Goal: Task Accomplishment & Management: Use online tool/utility

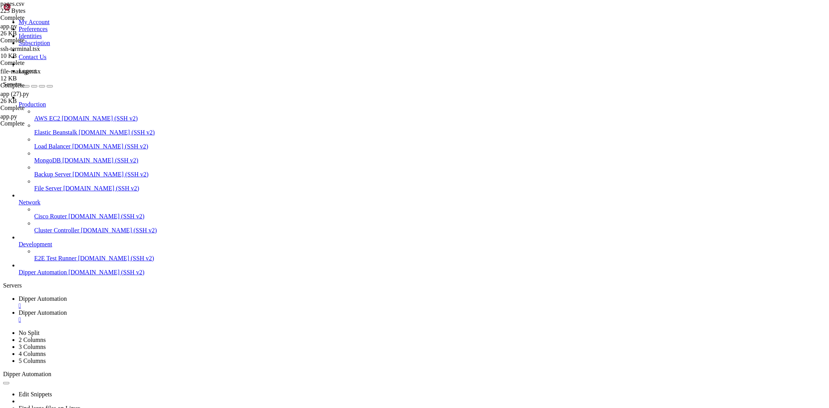
scroll to position [6794, 0]
click at [67, 309] on span "Dipper Automation" at bounding box center [43, 312] width 48 height 7
type input "/root/DipperHub"
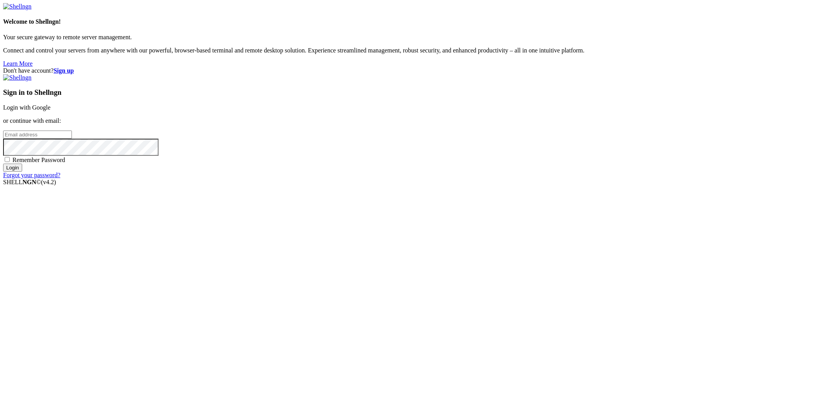
click at [51, 111] on link "Login with Google" at bounding box center [26, 107] width 47 height 7
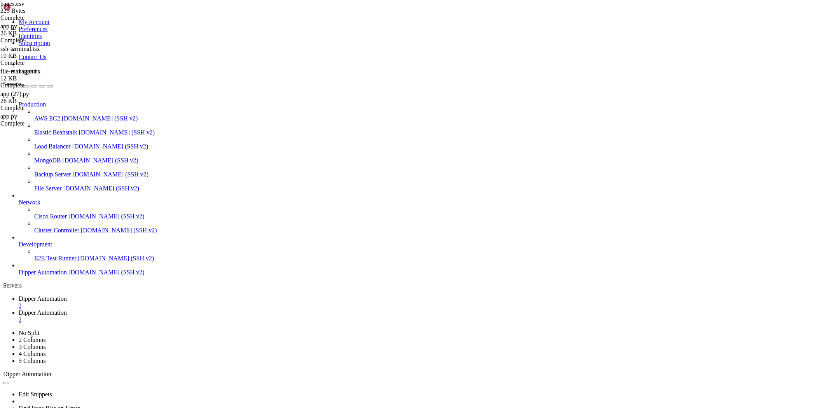
scroll to position [6794, 0]
click at [67, 309] on span "Dipper Automation" at bounding box center [43, 312] width 48 height 7
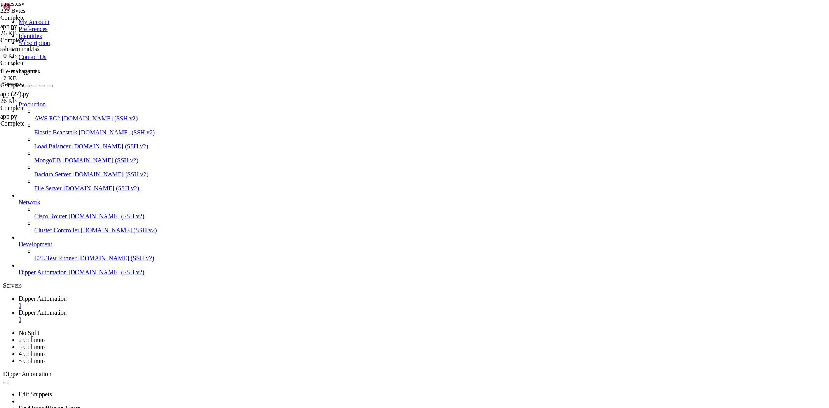
type input "/root/DipperHub/app/ssh/_components"
type textarea "}"
paste textarea
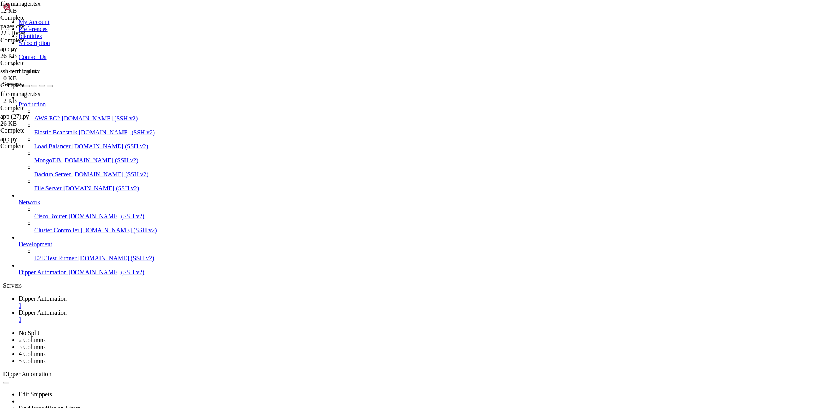
scroll to position [1415, 0]
type textarea "}"
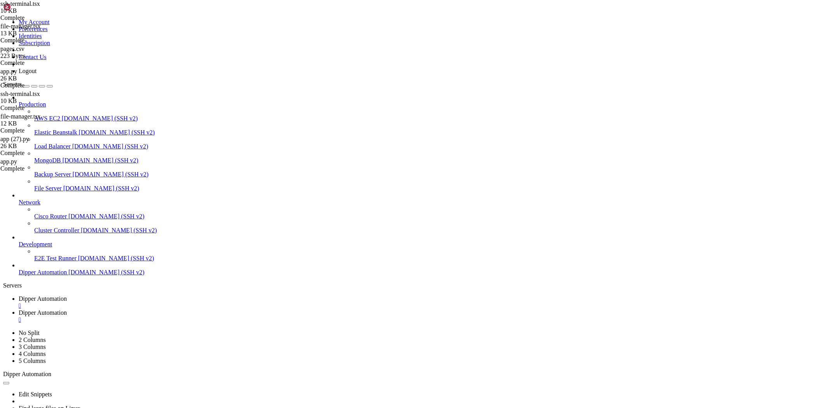
scroll to position [1294, 0]
click at [117, 295] on link "Dipper Automation " at bounding box center [423, 302] width 808 height 14
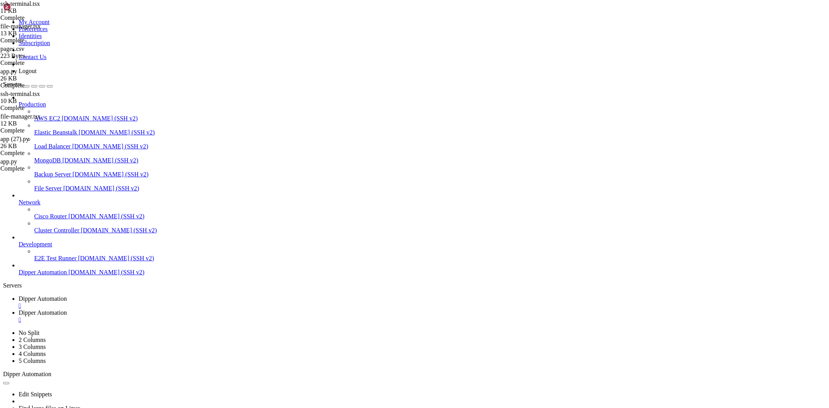
drag, startPoint x: 186, startPoint y: 684, endPoint x: 182, endPoint y: 675, distance: 9.6
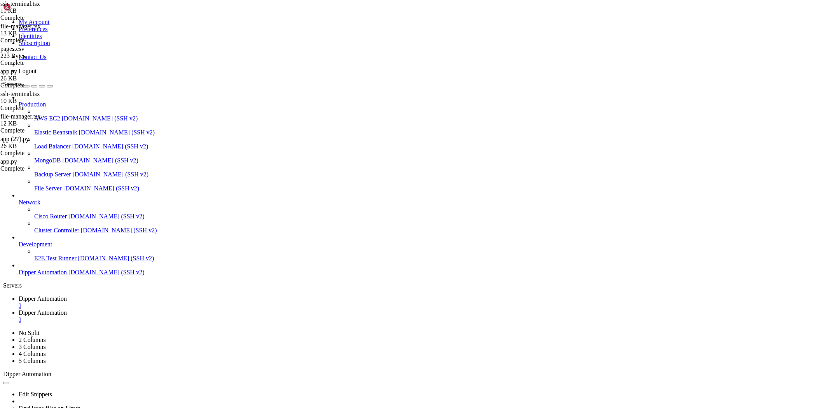
click at [67, 309] on span "Dipper Automation" at bounding box center [43, 312] width 48 height 7
drag, startPoint x: 122, startPoint y: 28, endPoint x: 301, endPoint y: 33, distance: 178.5
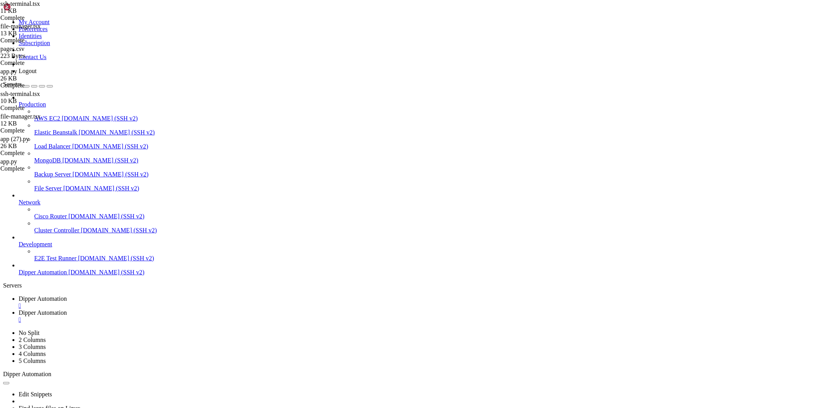
type input "/etc/nginx/sites-available"
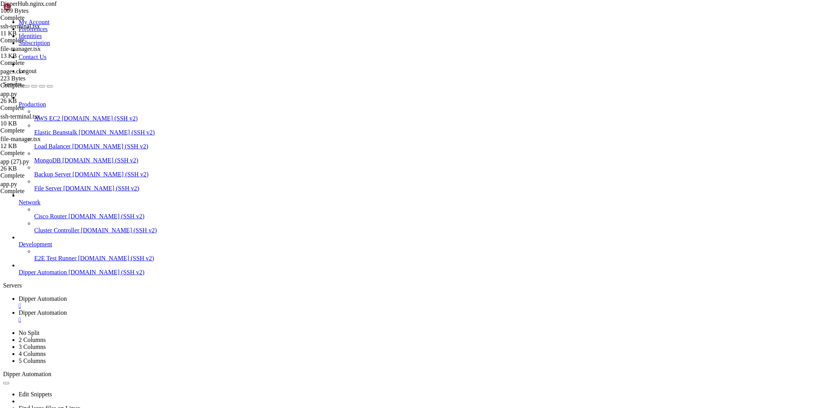
drag, startPoint x: 102, startPoint y: 28, endPoint x: 491, endPoint y: 47, distance: 389.2
drag, startPoint x: 122, startPoint y: 24, endPoint x: 414, endPoint y: 72, distance: 295.2
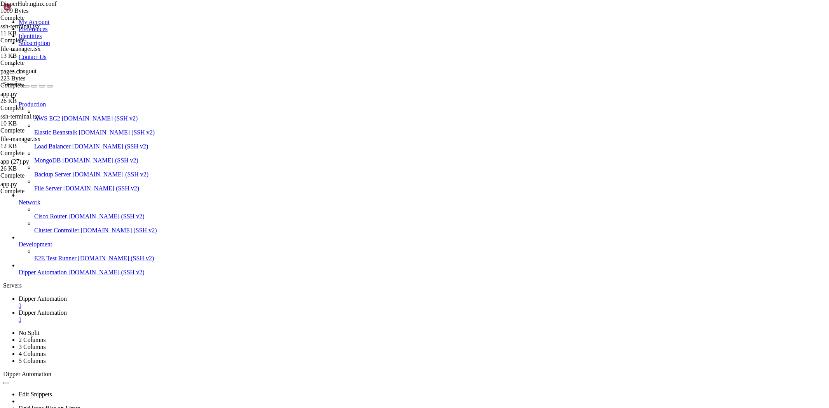
type input "/root/DipperHub/app/ssh"
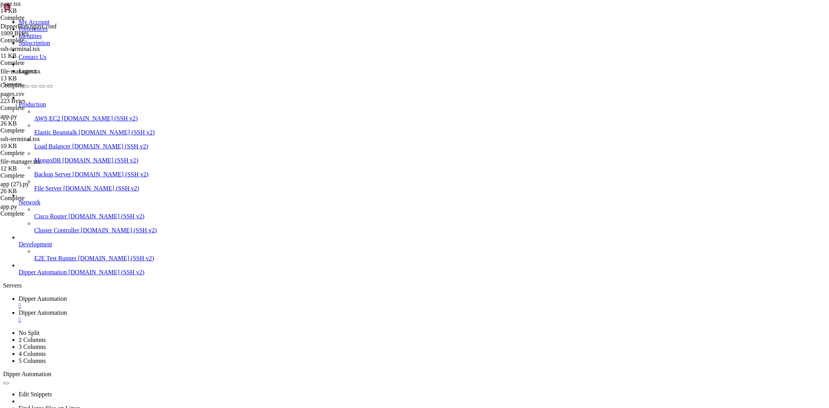
type textarea "}"
paste textarea
click at [67, 295] on span "Dipper Automation" at bounding box center [43, 298] width 48 height 7
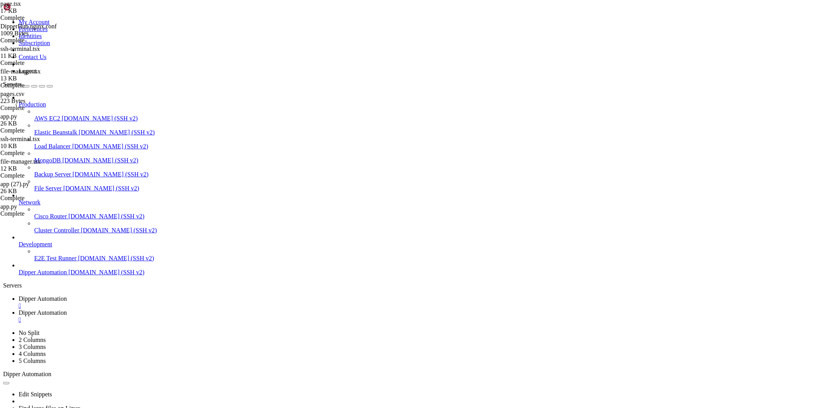
drag, startPoint x: 138, startPoint y: 636, endPoint x: 104, endPoint y: 646, distance: 34.9
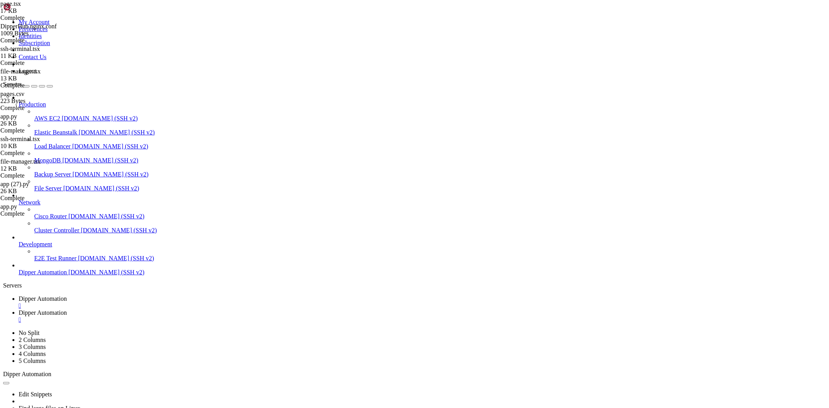
scroll to position [19921, 0]
click at [196, 309] on link "Dipper Automation " at bounding box center [423, 316] width 808 height 14
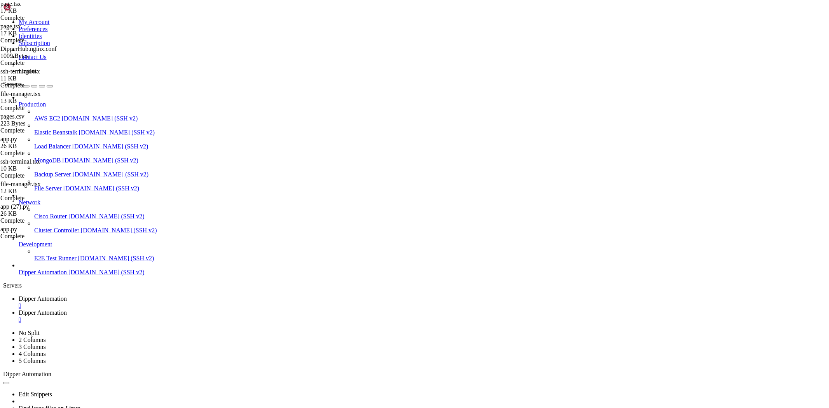
type textarea "}"
click at [67, 295] on span "Dipper Automation" at bounding box center [43, 298] width 48 height 7
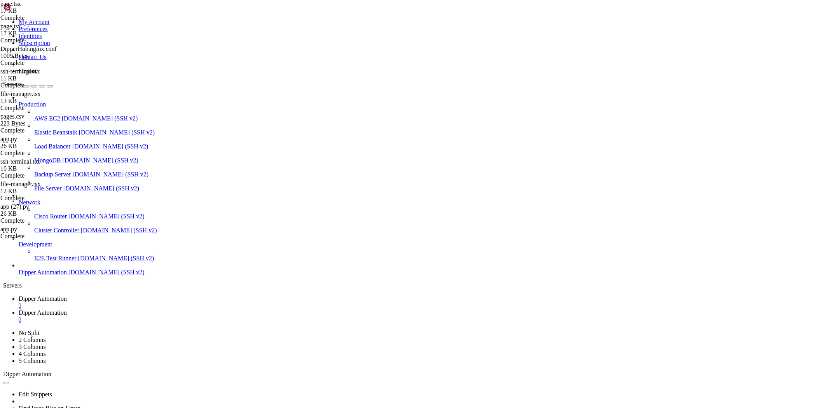
scroll to position [21223, 0]
click at [67, 309] on span "Dipper Automation" at bounding box center [43, 312] width 48 height 7
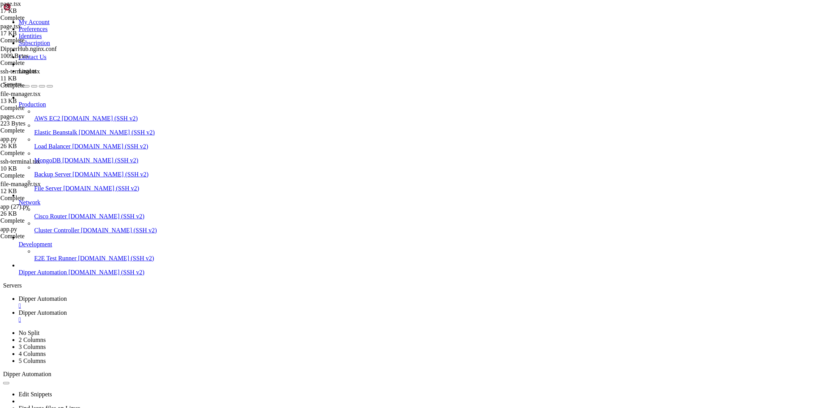
type input "/root/DipperHub/app/dashboard/_components"
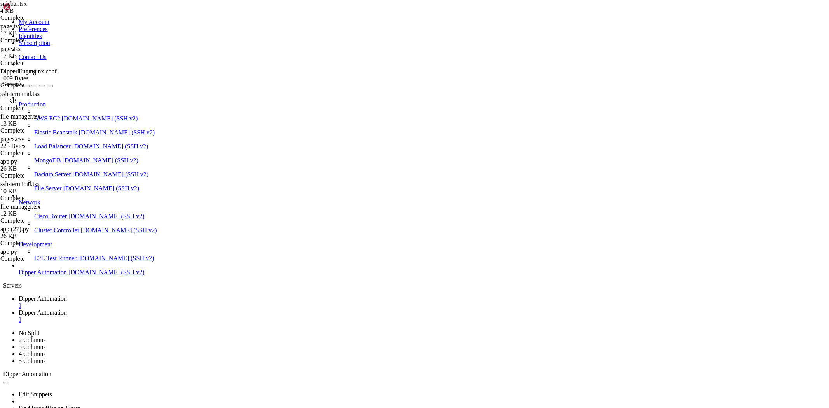
type textarea "}"
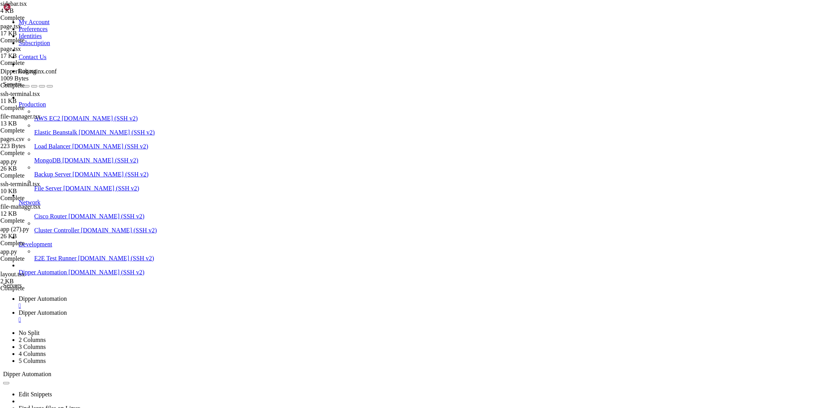
type input "/root/DipperHub/app/ssh"
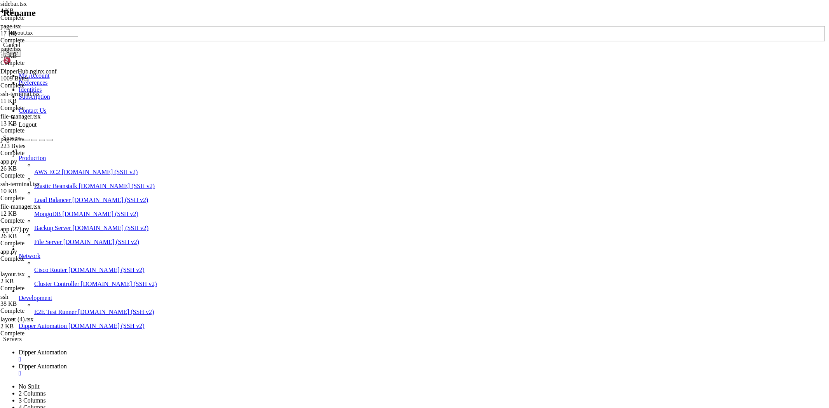
type input "layout.tsx"
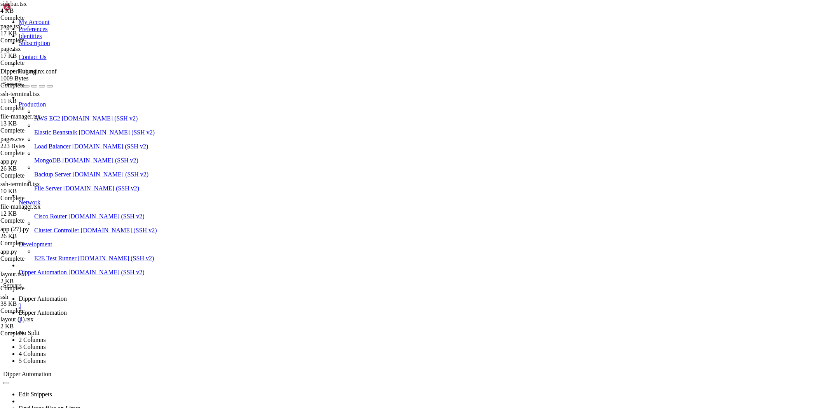
click at [67, 295] on span "Dipper Automation" at bounding box center [43, 298] width 48 height 7
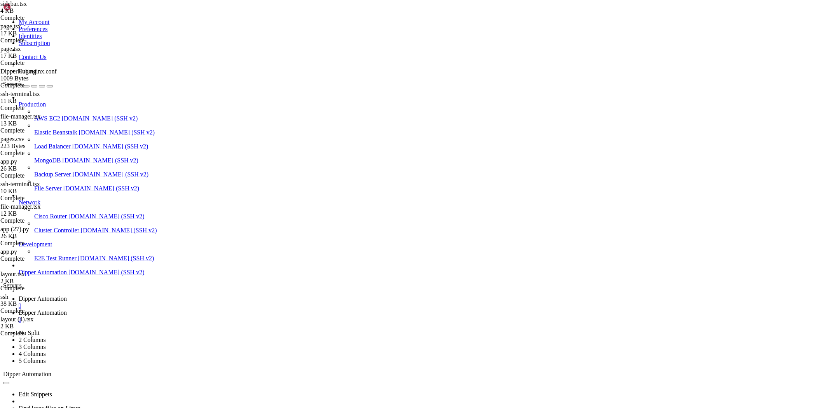
click at [67, 309] on span "Dipper Automation" at bounding box center [43, 312] width 48 height 7
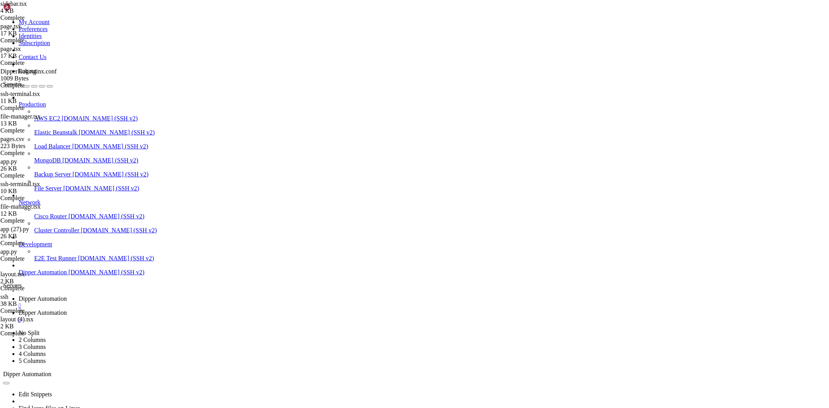
type input "/root/DipperHub/app/ssh/_components"
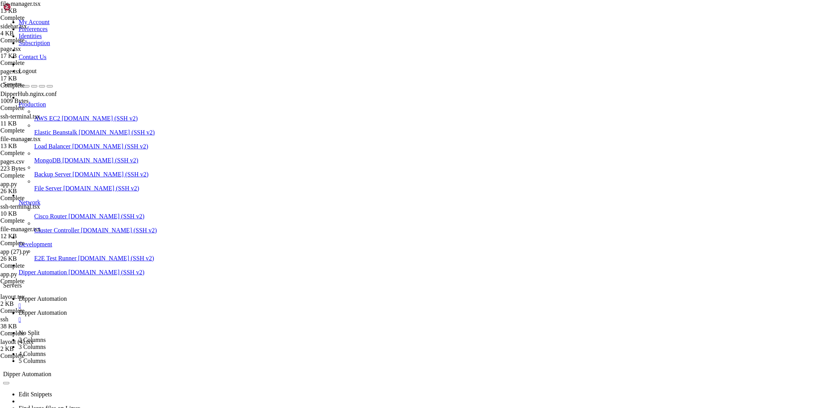
type textarea "}"
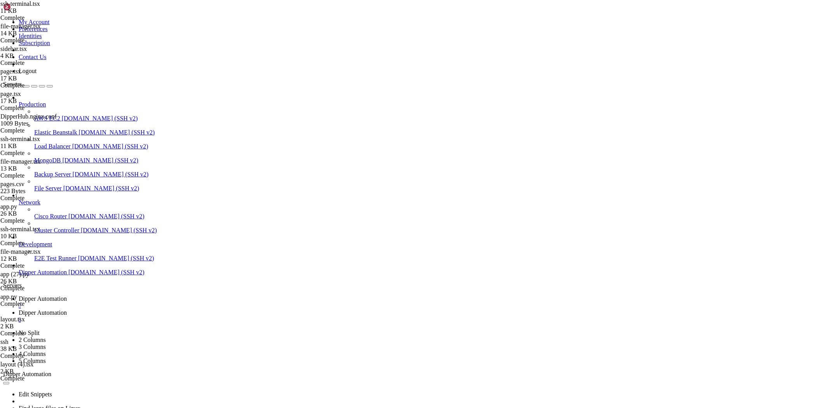
type textarea "}"
paste textarea
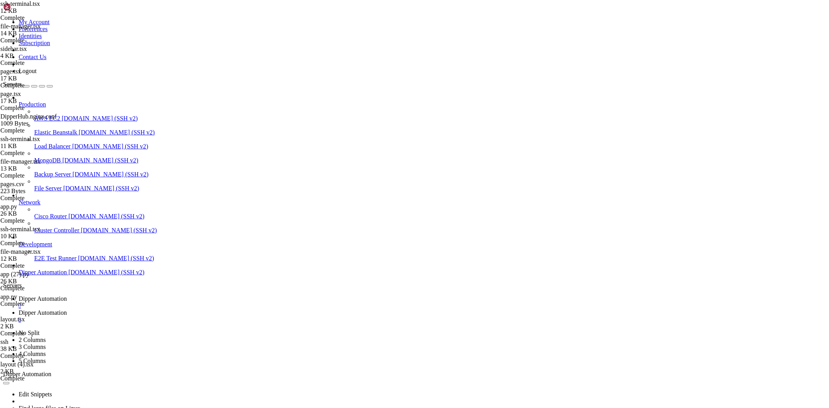
click at [67, 295] on span "Dipper Automation" at bounding box center [43, 298] width 48 height 7
drag, startPoint x: 338, startPoint y: 592, endPoint x: 191, endPoint y: 570, distance: 149.0
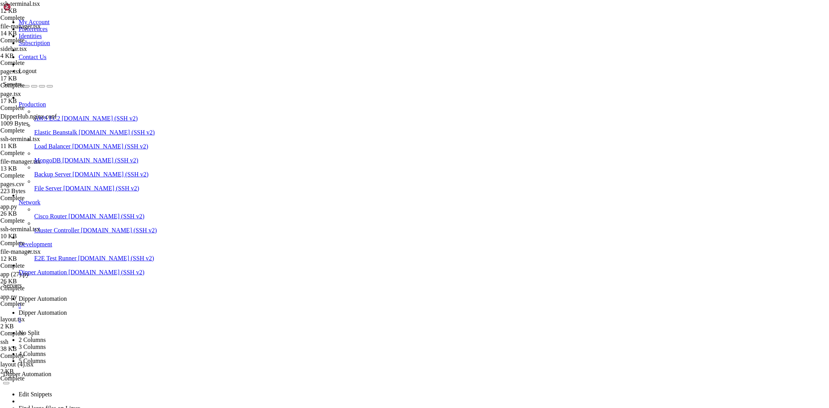
drag, startPoint x: 291, startPoint y: 619, endPoint x: 271, endPoint y: 617, distance: 19.5
drag, startPoint x: 464, startPoint y: 641, endPoint x: 459, endPoint y: 641, distance: 5.4
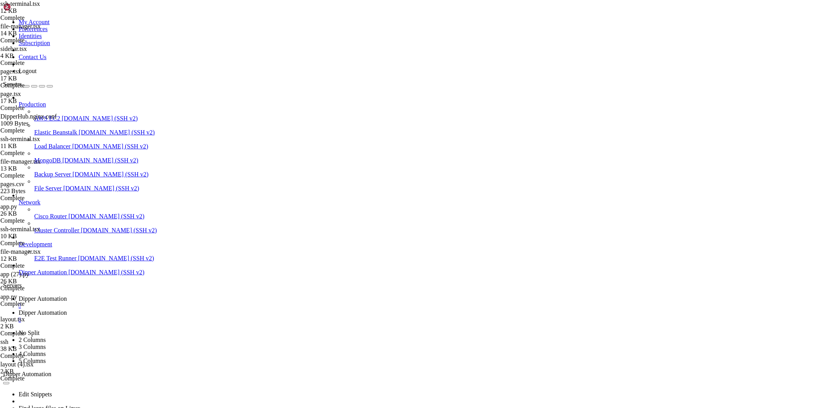
click at [67, 309] on span "Dipper Automation" at bounding box center [43, 312] width 48 height 7
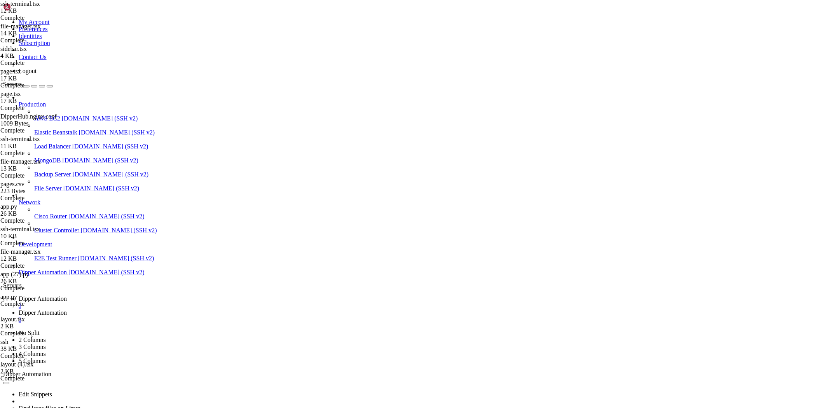
scroll to position [0, 0]
drag, startPoint x: 164, startPoint y: 27, endPoint x: 170, endPoint y: 27, distance: 5.8
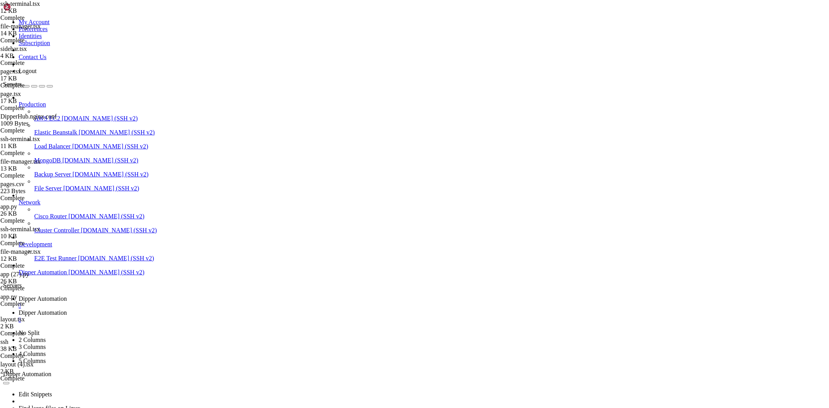
drag, startPoint x: 178, startPoint y: 28, endPoint x: 237, endPoint y: 26, distance: 59.1
click at [142, 295] on link "Dipper Automation " at bounding box center [423, 302] width 808 height 14
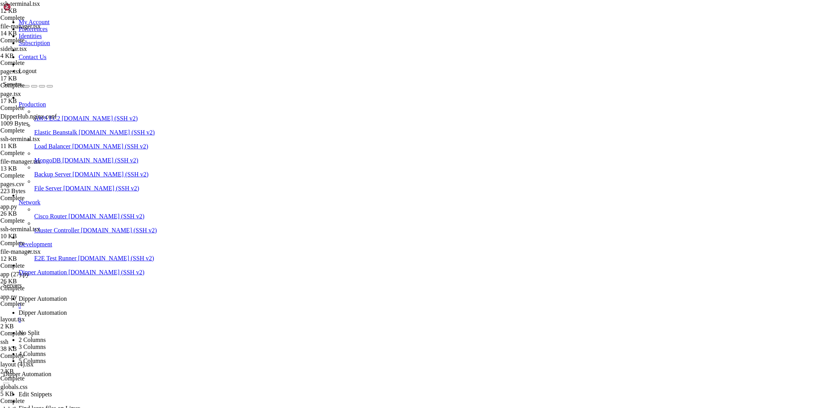
click at [209, 309] on link "Dipper Automation " at bounding box center [423, 316] width 808 height 14
click at [67, 295] on span "Dipper Automation" at bounding box center [43, 298] width 48 height 7
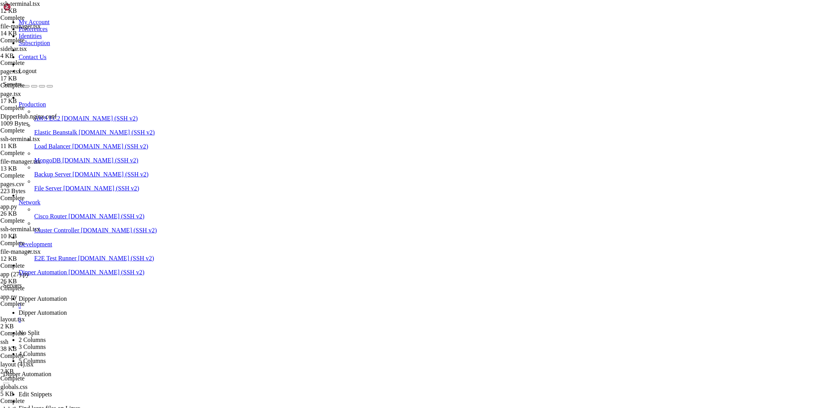
click at [176, 309] on link "Dipper Automation " at bounding box center [423, 316] width 808 height 14
click at [122, 295] on link "Dipper Automation " at bounding box center [423, 302] width 808 height 14
click at [198, 309] on link "Dipper Automation " at bounding box center [423, 316] width 808 height 14
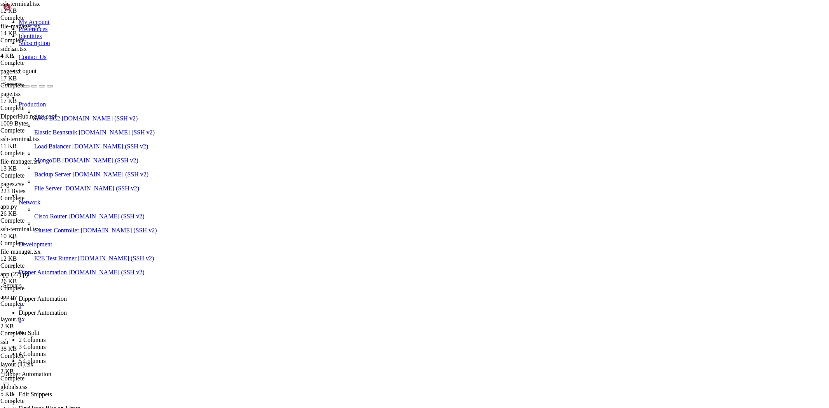
click at [67, 295] on span "Dipper Automation" at bounding box center [43, 298] width 48 height 7
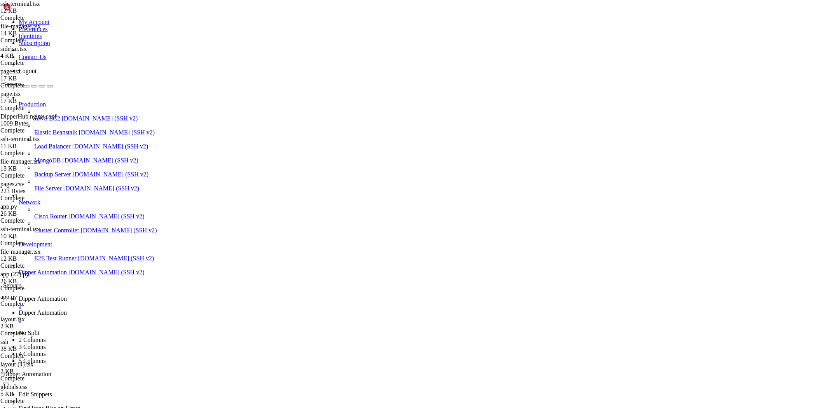
scroll to position [24533, 0]
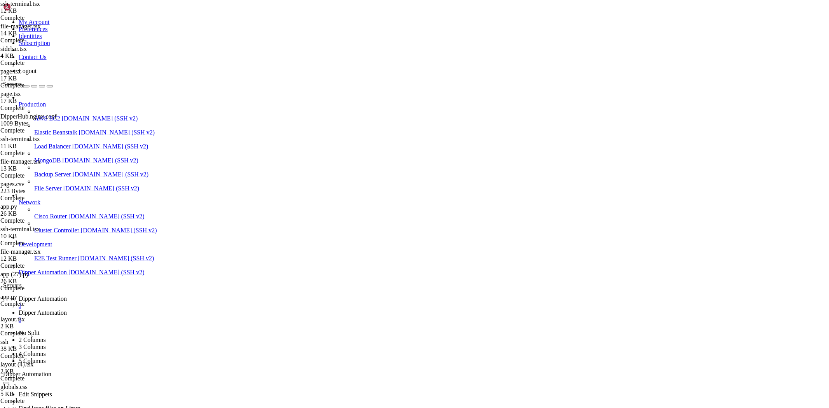
drag, startPoint x: 130, startPoint y: 706, endPoint x: 91, endPoint y: 726, distance: 43.6
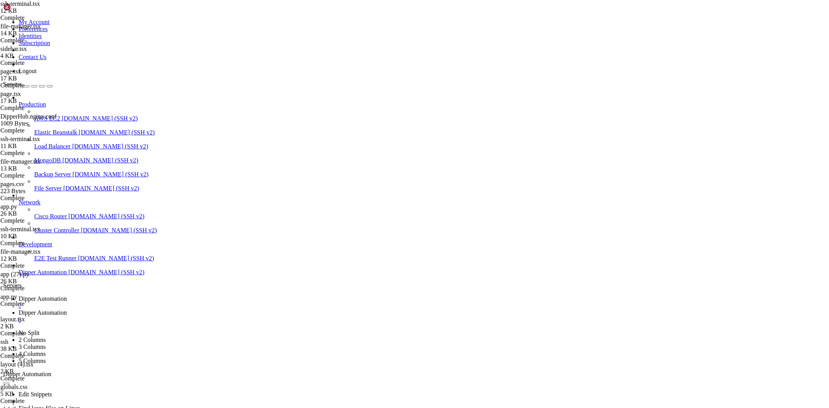
drag, startPoint x: 267, startPoint y: 685, endPoint x: 194, endPoint y: 715, distance: 79.3
drag, startPoint x: 259, startPoint y: 793, endPoint x: 154, endPoint y: 781, distance: 105.7
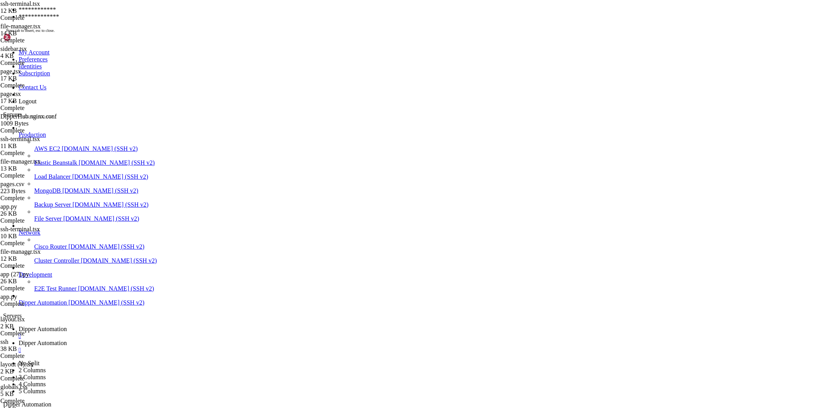
scroll to position [25923, 0]
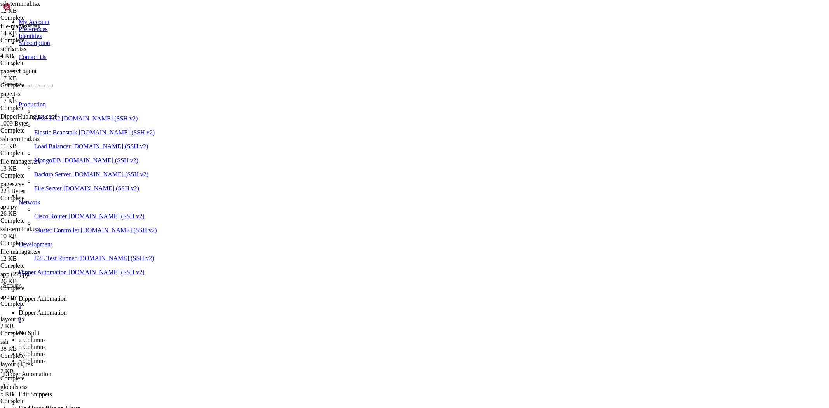
drag, startPoint x: 310, startPoint y: 725, endPoint x: 256, endPoint y: 733, distance: 55.0
drag, startPoint x: 302, startPoint y: 684, endPoint x: 297, endPoint y: 686, distance: 6.1
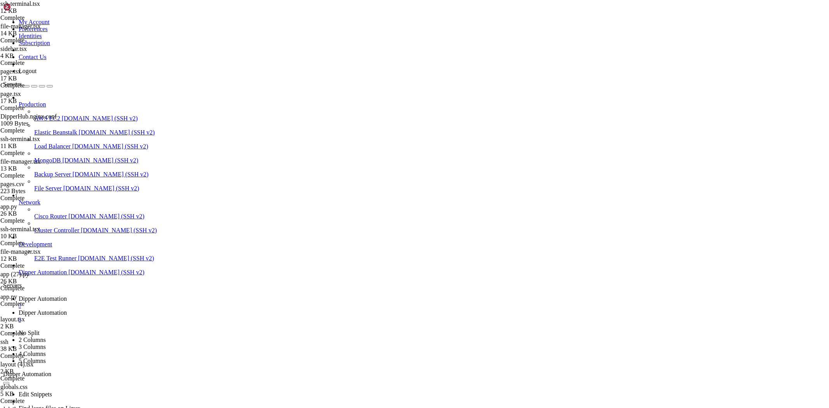
drag, startPoint x: 295, startPoint y: 687, endPoint x: 207, endPoint y: 720, distance: 94.2
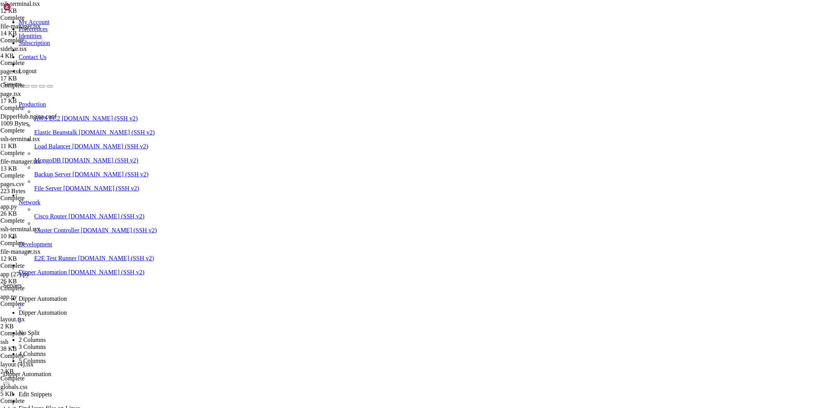
scroll to position [26088, 0]
drag, startPoint x: 283, startPoint y: 789, endPoint x: 7, endPoint y: 727, distance: 282.6
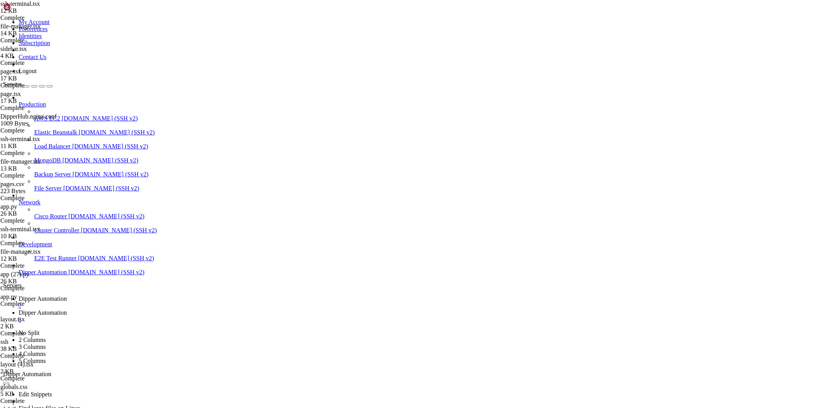
drag, startPoint x: 413, startPoint y: 677, endPoint x: 227, endPoint y: 684, distance: 185.6
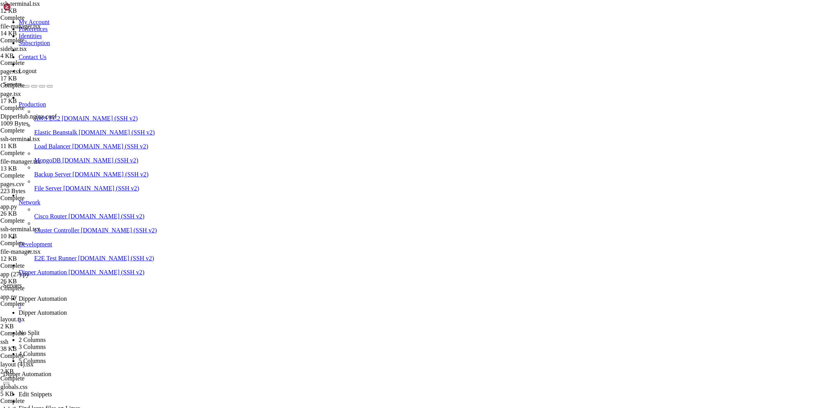
scroll to position [26511, 0]
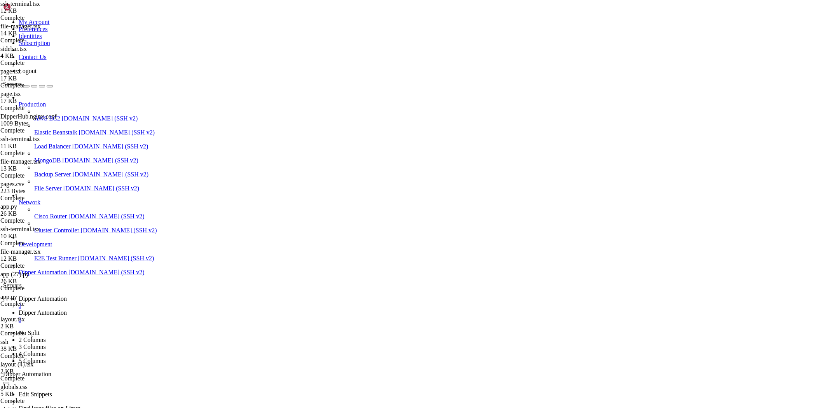
scroll to position [26663, 0]
click at [67, 309] on span "Dipper Automation" at bounding box center [43, 312] width 48 height 7
drag, startPoint x: 120, startPoint y: 28, endPoint x: 330, endPoint y: 27, distance: 210.7
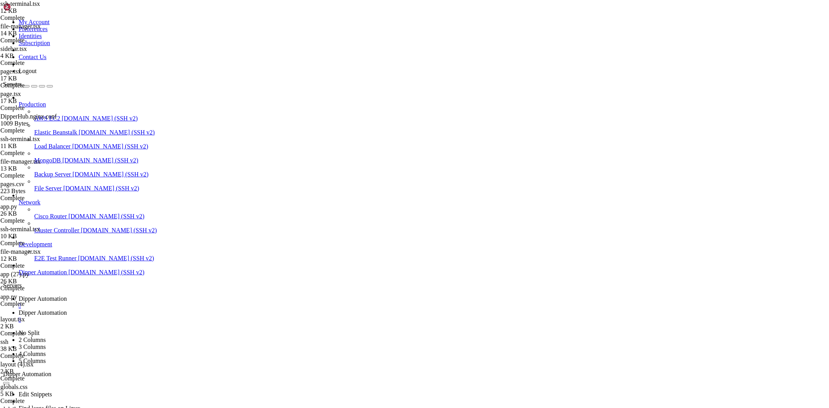
click at [67, 295] on span "Dipper Automation" at bounding box center [43, 298] width 48 height 7
click at [67, 309] on span "Dipper Automation" at bounding box center [43, 312] width 48 height 7
drag, startPoint x: 119, startPoint y: 26, endPoint x: 298, endPoint y: 55, distance: 180.7
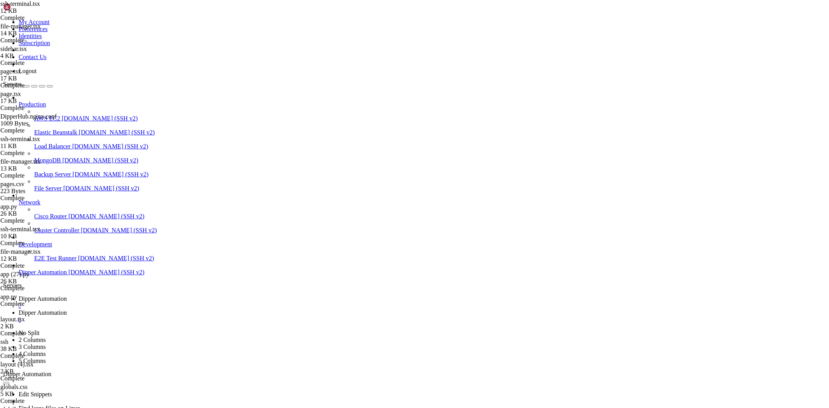
click at [309, 331] on div at bounding box center [414, 204] width 829 height 408
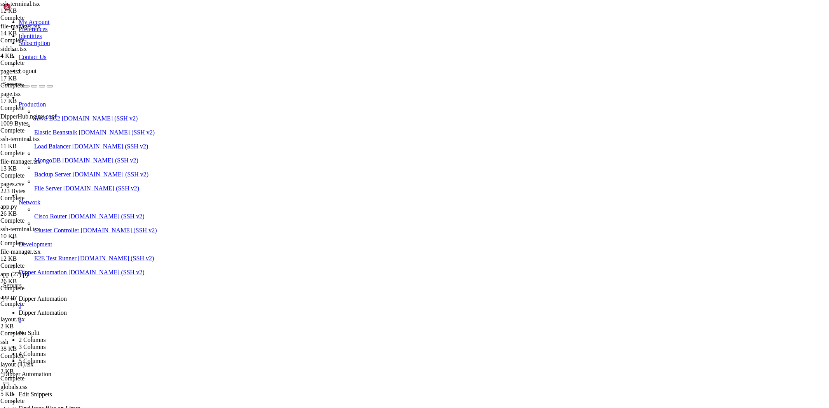
click at [67, 295] on span "Dipper Automation" at bounding box center [43, 298] width 48 height 7
click at [19, 309] on icon at bounding box center [19, 312] width 0 height 7
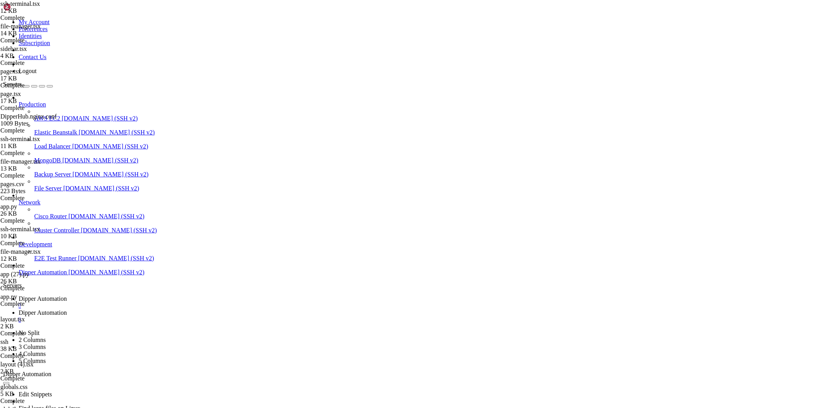
drag, startPoint x: 117, startPoint y: 28, endPoint x: 395, endPoint y: 32, distance: 278.4
paste input "etc/systemd/system/"
type input "/etc/systemd/system/"
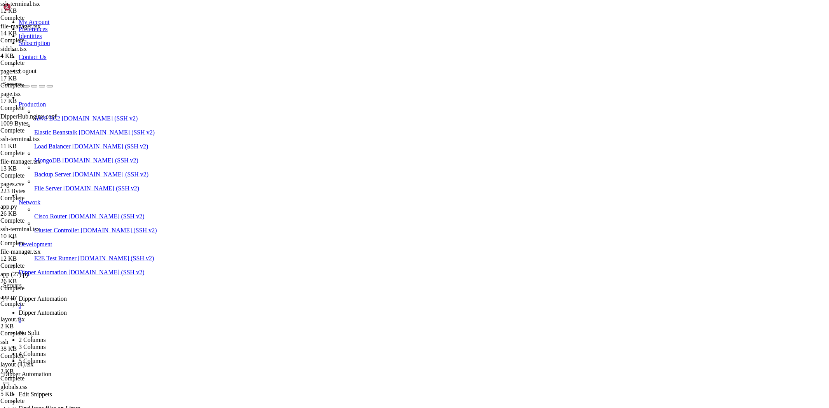
click at [739, 78] on div at bounding box center [414, 204] width 829 height 408
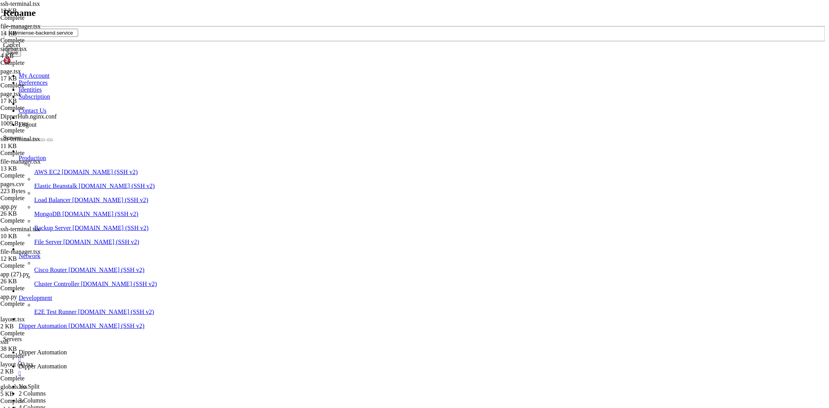
click at [78, 37] on input "laviniense-backend.service" at bounding box center [43, 33] width 69 height 8
drag, startPoint x: 397, startPoint y: 204, endPoint x: 321, endPoint y: 214, distance: 77.3
click at [321, 57] on div "Rename laviniense-backend.service Cancel Save" at bounding box center [414, 32] width 823 height 49
type input "tap-softether.service"
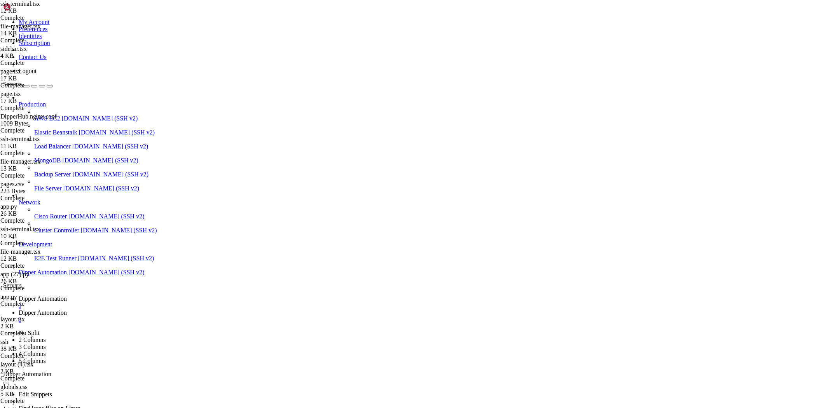
type textarea "WantedBy=[DOMAIN_NAME]"
paste textarea
drag, startPoint x: 257, startPoint y: 142, endPoint x: 395, endPoint y: 147, distance: 137.7
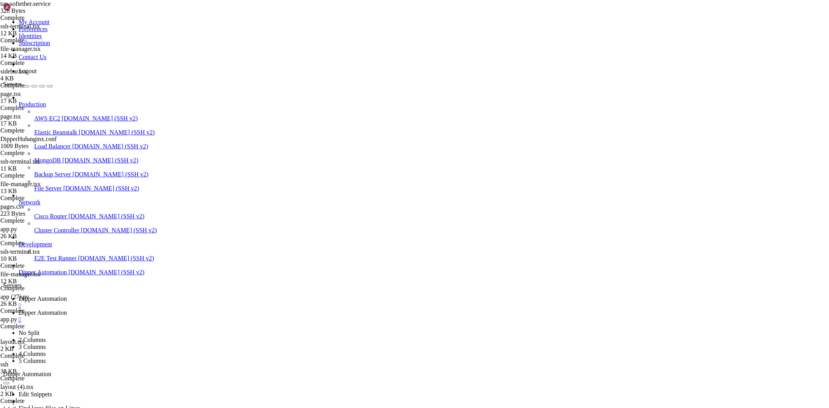
click at [138, 295] on link "Dipper Automation " at bounding box center [423, 302] width 808 height 14
drag, startPoint x: 188, startPoint y: 10, endPoint x: 187, endPoint y: 30, distance: 19.5
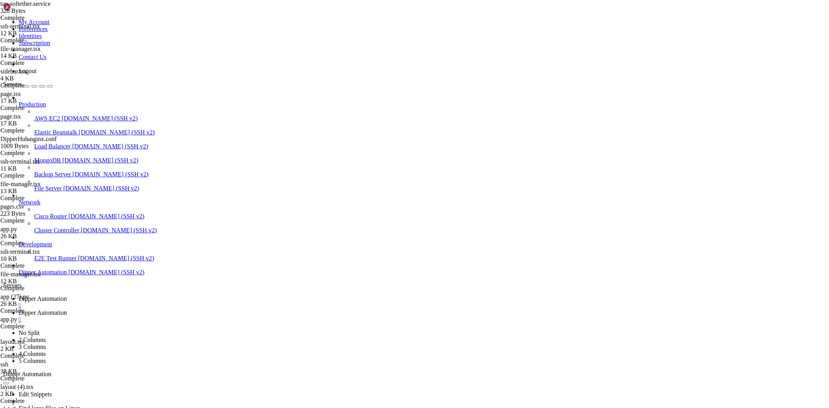
click at [67, 309] on span "Dipper Automation" at bounding box center [43, 312] width 48 height 7
drag, startPoint x: 197, startPoint y: 71, endPoint x: 310, endPoint y: 71, distance: 112.8
click at [67, 295] on span "Dipper Automation" at bounding box center [43, 298] width 48 height 7
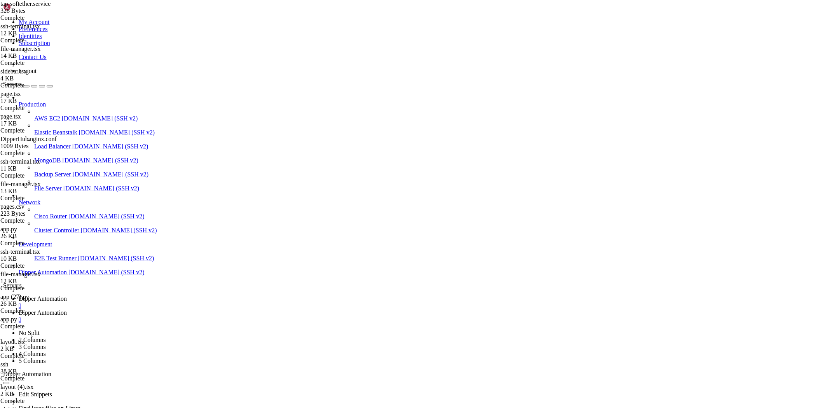
click at [67, 309] on span "Dipper Automation" at bounding box center [43, 312] width 48 height 7
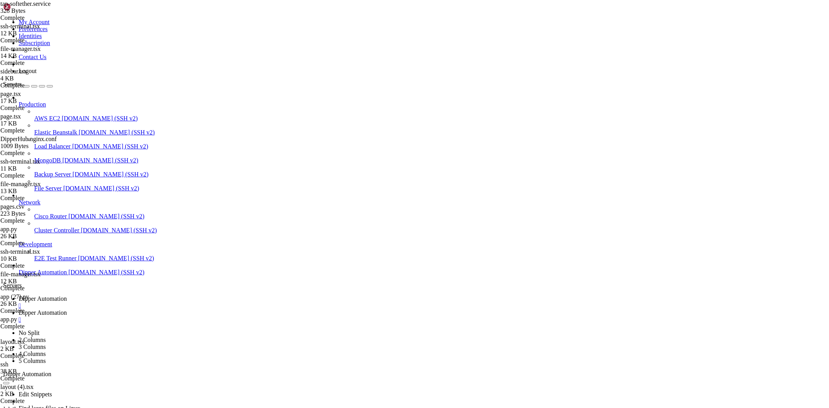
type textarea "ExecStart=/usr/local/vpnserver/[DOMAIN_NAME]"
click at [67, 295] on span "Dipper Automation" at bounding box center [43, 298] width 48 height 7
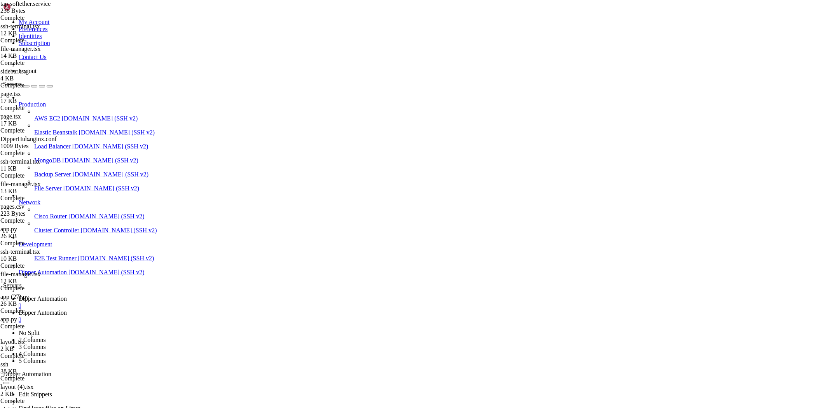
drag, startPoint x: 210, startPoint y: 659, endPoint x: 25, endPoint y: 656, distance: 185.1
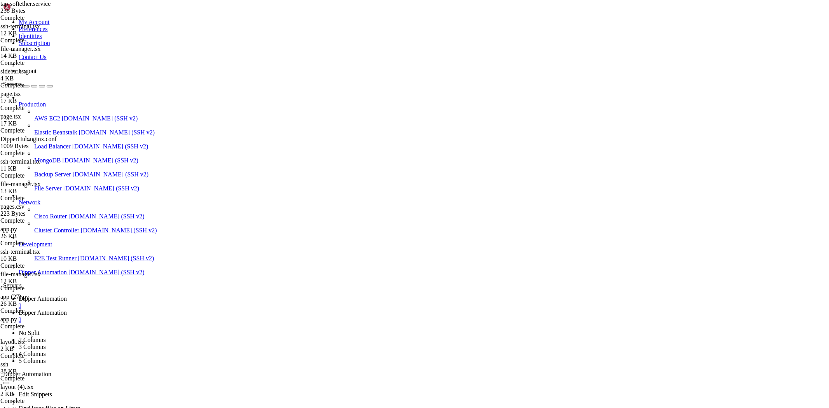
scroll to position [27027, 0]
drag, startPoint x: 241, startPoint y: 699, endPoint x: 12, endPoint y: 603, distance: 248.8
drag, startPoint x: 54, startPoint y: 659, endPoint x: 6, endPoint y: 657, distance: 47.9
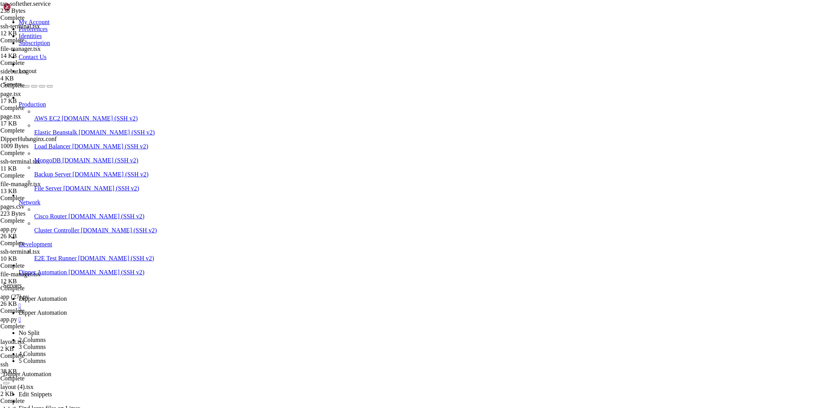
click at [67, 309] on span "Dipper Automation" at bounding box center [43, 312] width 48 height 7
drag, startPoint x: 119, startPoint y: 28, endPoint x: 256, endPoint y: 36, distance: 136.7
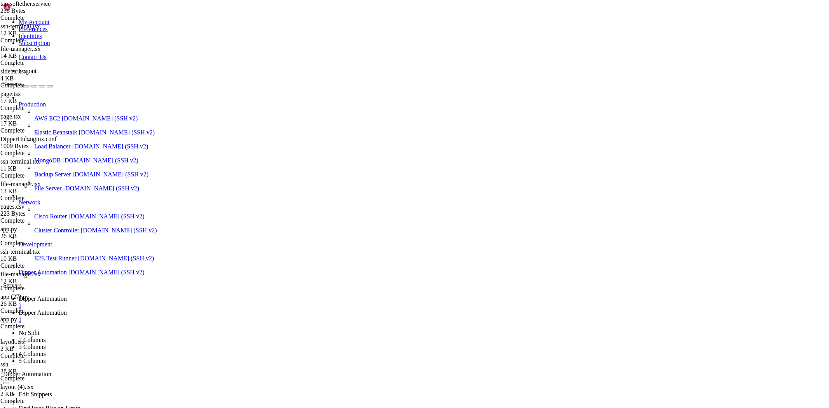
drag, startPoint x: 122, startPoint y: 26, endPoint x: 235, endPoint y: 31, distance: 113.3
type input "/usr/local/vpnserver"
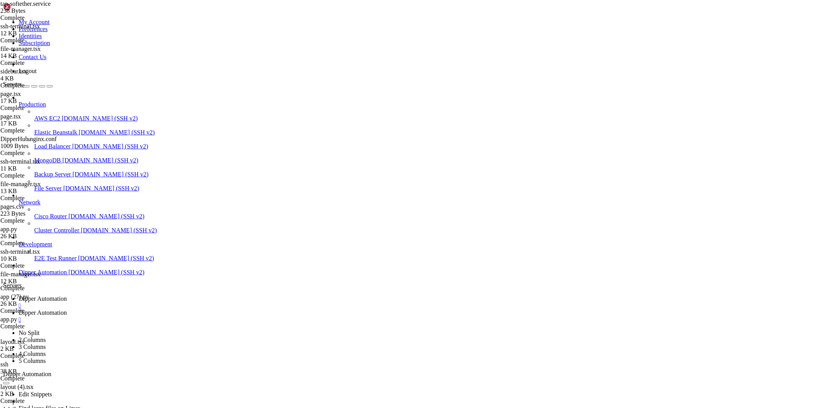
scroll to position [90, 0]
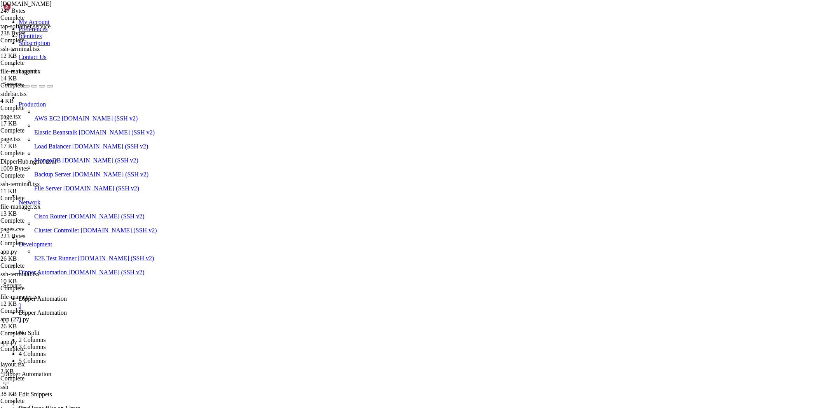
type textarea "IP_CIDR="[URL]""
drag, startPoint x: 159, startPoint y: 46, endPoint x: 124, endPoint y: 47, distance: 35.0
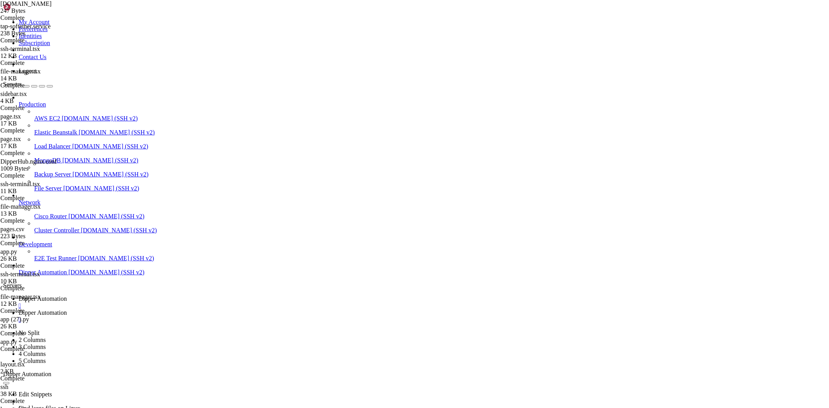
type textarea "ip addr add "$IP_CIDR" dev "$DEV" 2>/dev/null || true"
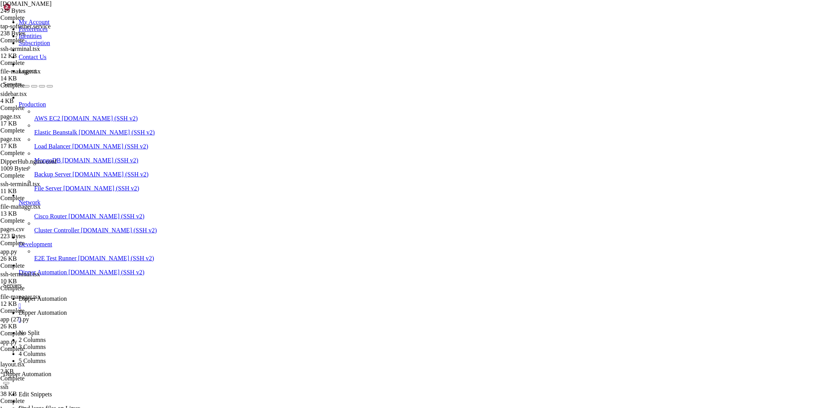
click at [67, 295] on span "Dipper Automation" at bounding box center [43, 298] width 48 height 7
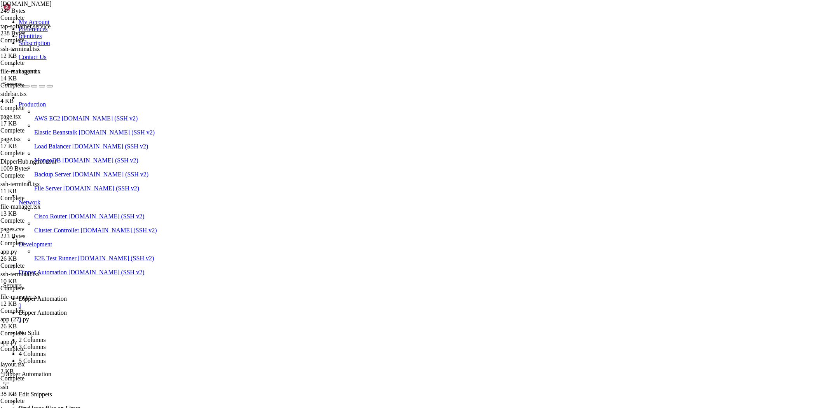
scroll to position [27444, 0]
drag, startPoint x: 208, startPoint y: 760, endPoint x: 7, endPoint y: 639, distance: 234.8
copy div "root@vps58218:/usr/local/vpnserver# ping 192.168.30.20 PING 192.168.30.20 (192.…"
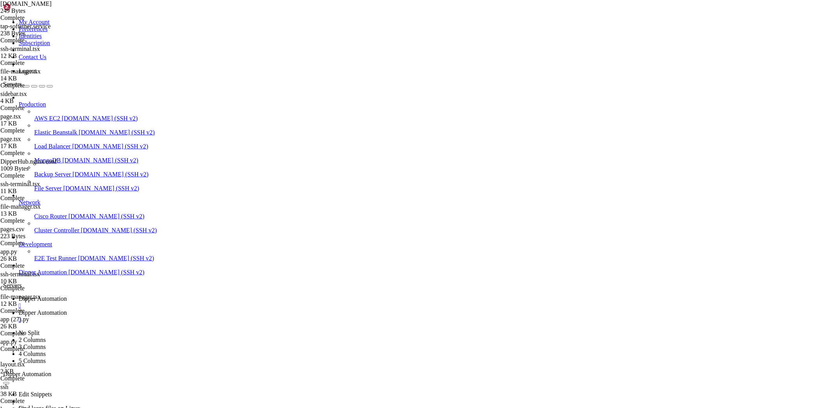
drag, startPoint x: 231, startPoint y: 776, endPoint x: 224, endPoint y: 778, distance: 6.9
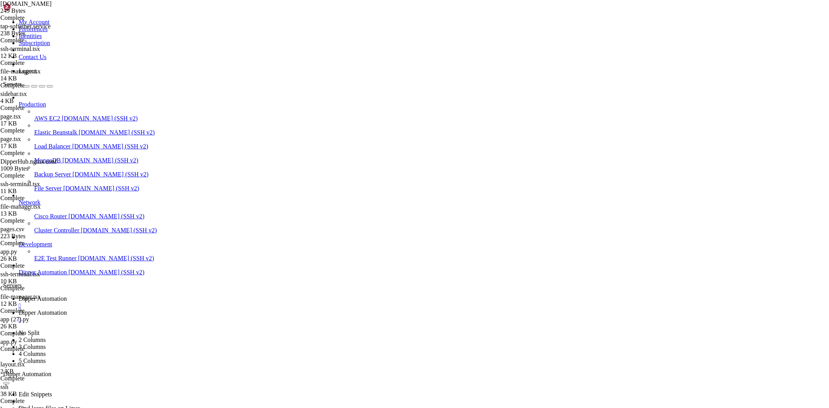
scroll to position [28699, 0]
drag, startPoint x: 233, startPoint y: 779, endPoint x: 6, endPoint y: 778, distance: 227.1
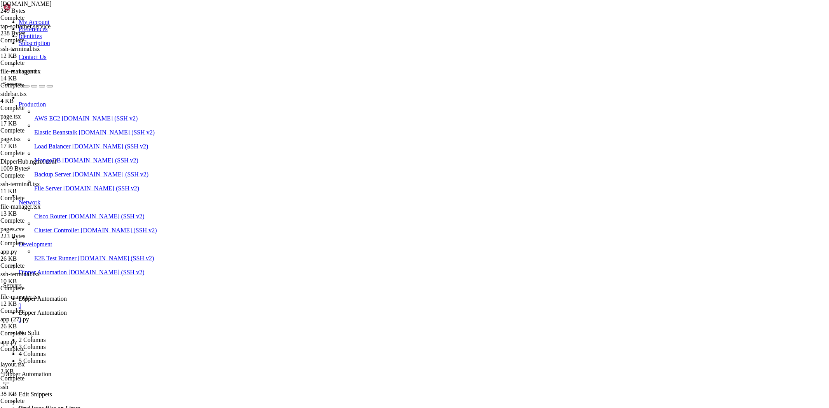
drag, startPoint x: 234, startPoint y: 775, endPoint x: 14, endPoint y: 741, distance: 223.4
drag, startPoint x: 227, startPoint y: 779, endPoint x: 6, endPoint y: 751, distance: 223.0
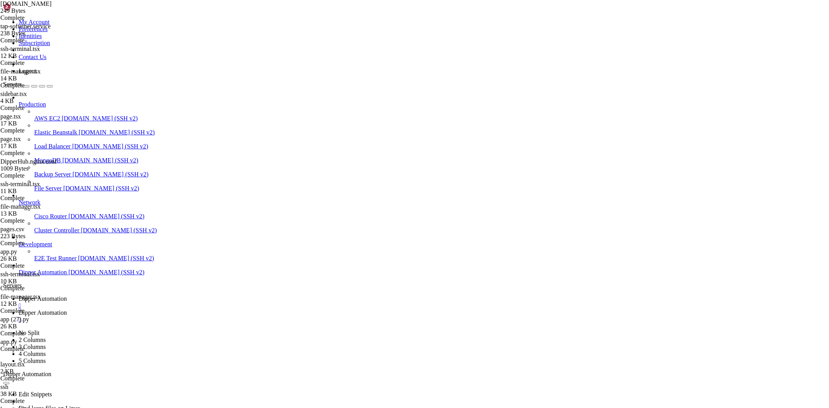
scroll to position [28706, 0]
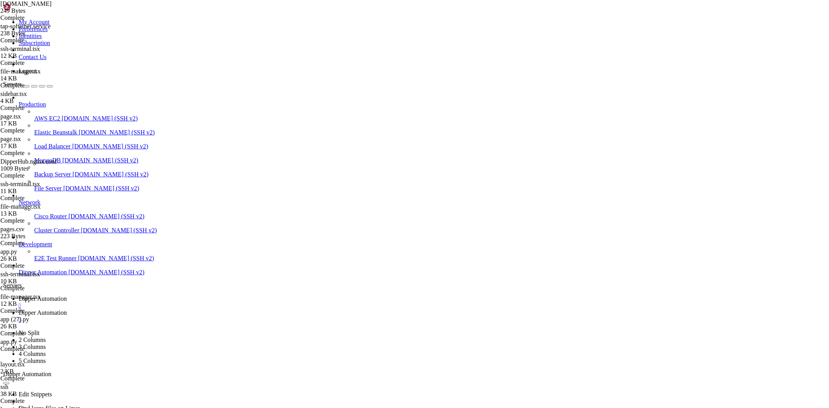
drag, startPoint x: 336, startPoint y: 758, endPoint x: 234, endPoint y: 765, distance: 102.5
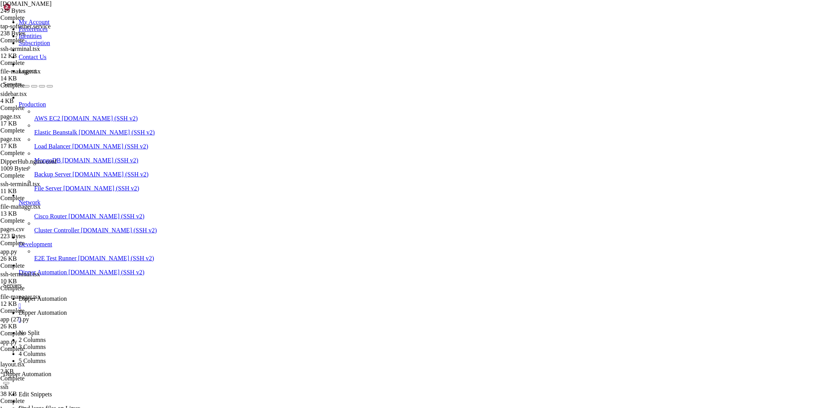
drag, startPoint x: 344, startPoint y: 664, endPoint x: 339, endPoint y: 670, distance: 7.7
drag, startPoint x: 326, startPoint y: 674, endPoint x: 179, endPoint y: 688, distance: 148.0
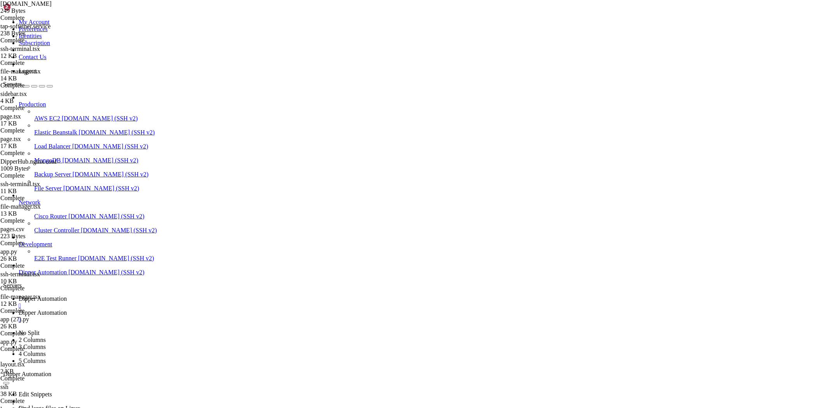
drag, startPoint x: 364, startPoint y: 680, endPoint x: 282, endPoint y: 666, distance: 82.4
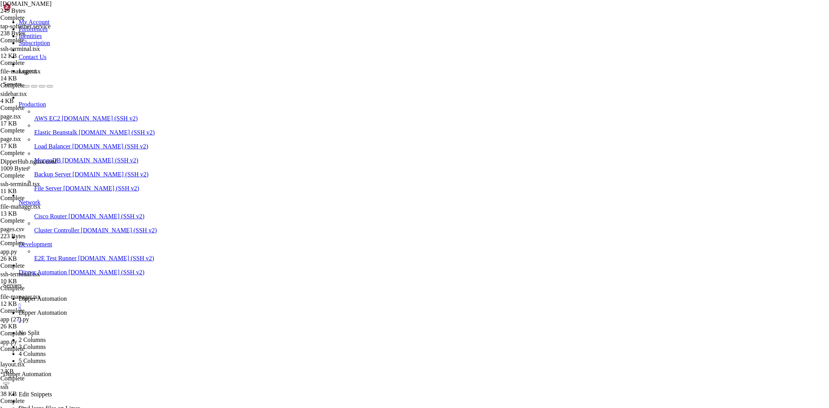
drag, startPoint x: 283, startPoint y: 678, endPoint x: 248, endPoint y: 687, distance: 36.6
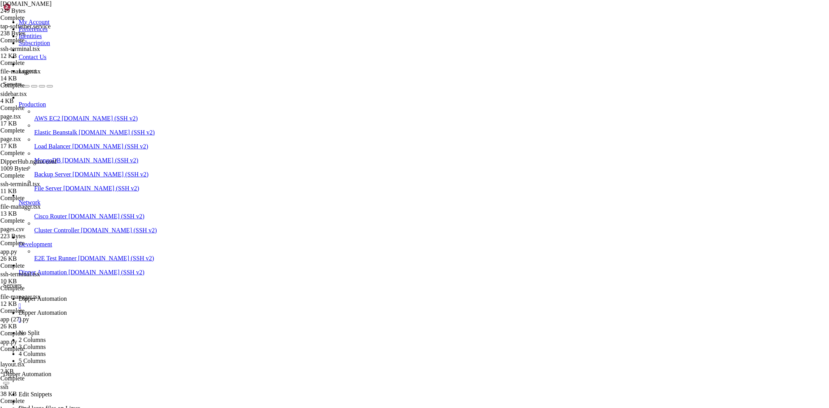
drag, startPoint x: 472, startPoint y: 708, endPoint x: 403, endPoint y: 687, distance: 72.5
drag, startPoint x: 304, startPoint y: 698, endPoint x: 6, endPoint y: 689, distance: 297.6
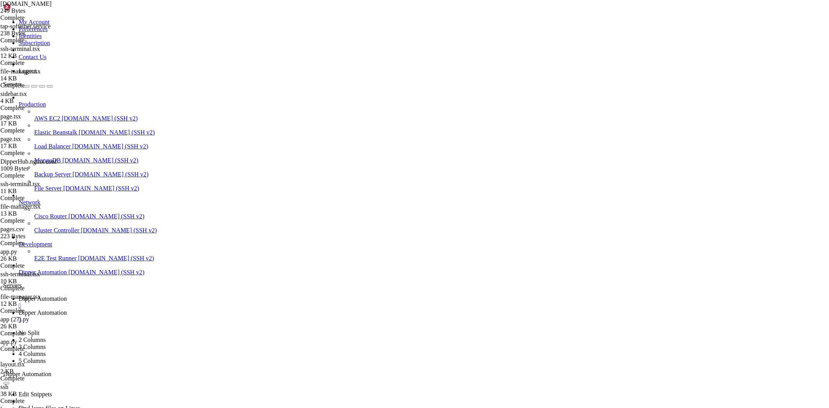
drag, startPoint x: 201, startPoint y: 785, endPoint x: 151, endPoint y: 756, distance: 57.5
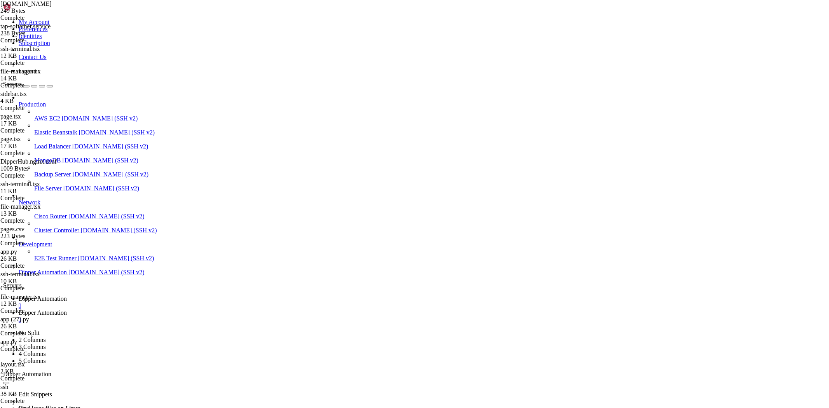
drag, startPoint x: 161, startPoint y: 741, endPoint x: 6, endPoint y: 725, distance: 156.4
drag, startPoint x: 425, startPoint y: 691, endPoint x: 236, endPoint y: 682, distance: 189.6
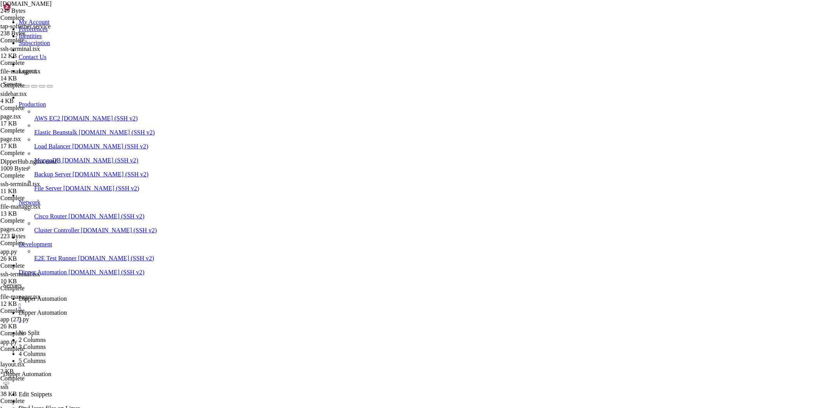
drag, startPoint x: 302, startPoint y: 720, endPoint x: 212, endPoint y: 720, distance: 89.8
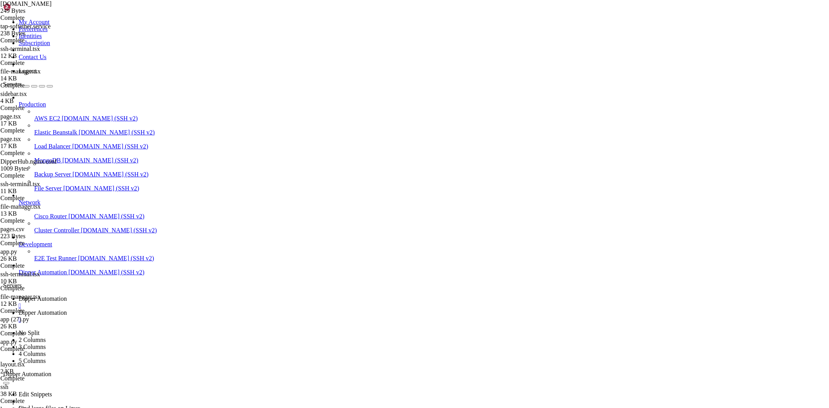
drag, startPoint x: 437, startPoint y: 689, endPoint x: 205, endPoint y: 671, distance: 232.8
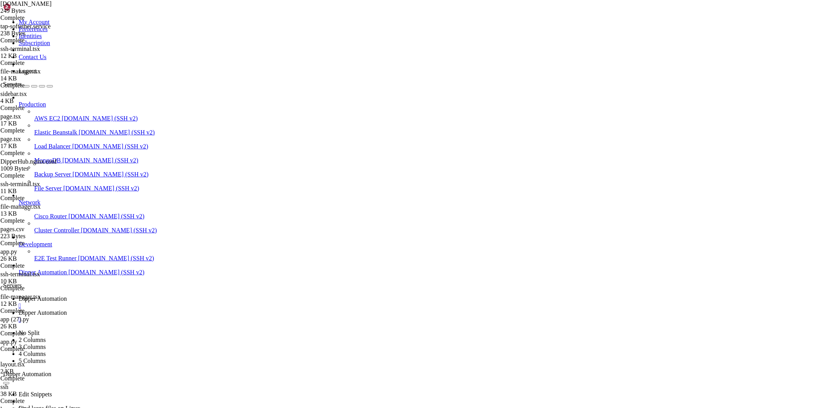
scroll to position [238, 0]
drag, startPoint x: 383, startPoint y: 712, endPoint x: 367, endPoint y: 708, distance: 16.4
drag, startPoint x: 367, startPoint y: 708, endPoint x: 261, endPoint y: 710, distance: 106.9
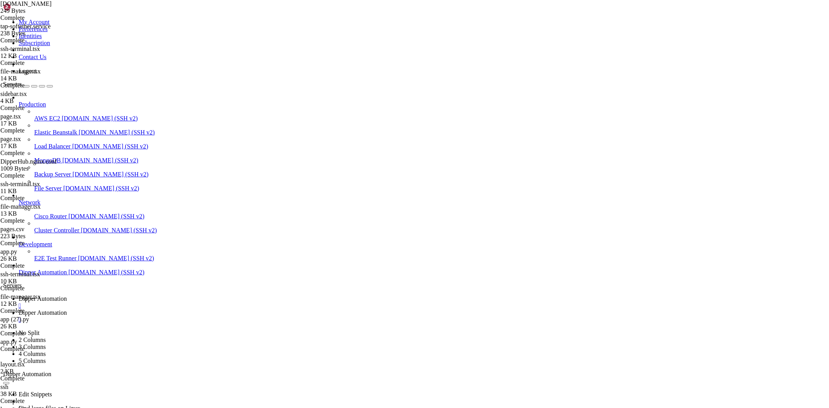
drag, startPoint x: 302, startPoint y: 683, endPoint x: 293, endPoint y: 689, distance: 11.2
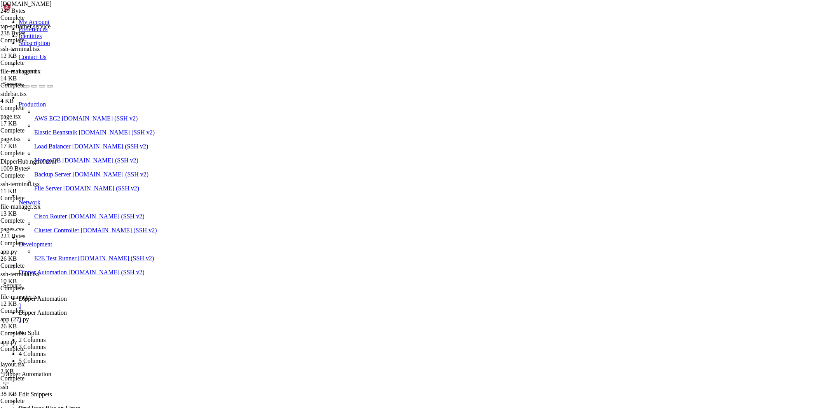
drag, startPoint x: 424, startPoint y: 701, endPoint x: 334, endPoint y: 706, distance: 90.7
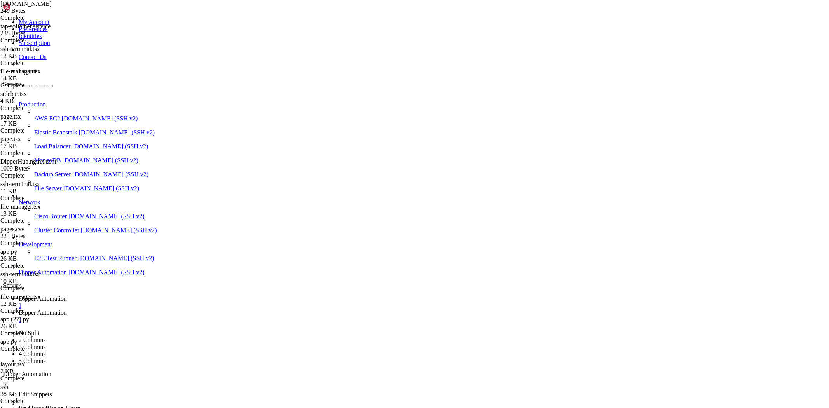
scroll to position [588, 0]
drag, startPoint x: 229, startPoint y: 786, endPoint x: 7, endPoint y: 689, distance: 241.8
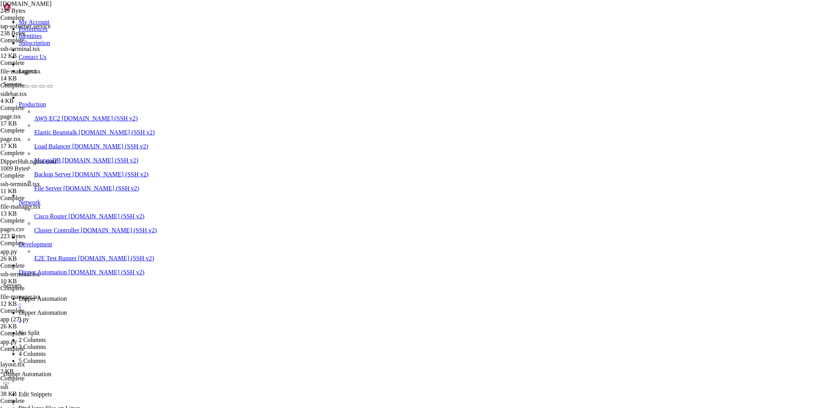
drag, startPoint x: 534, startPoint y: 666, endPoint x: 465, endPoint y: 693, distance: 73.5
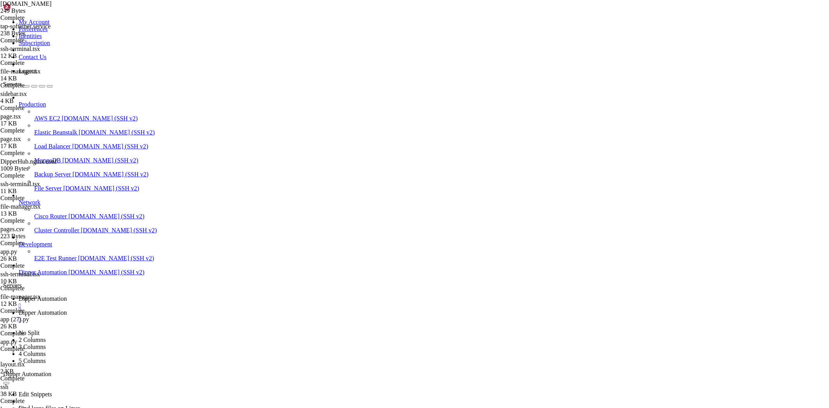
scroll to position [635, 0]
drag, startPoint x: 459, startPoint y: 744, endPoint x: 373, endPoint y: 747, distance: 86.0
drag, startPoint x: 469, startPoint y: 741, endPoint x: 399, endPoint y: 743, distance: 70.0
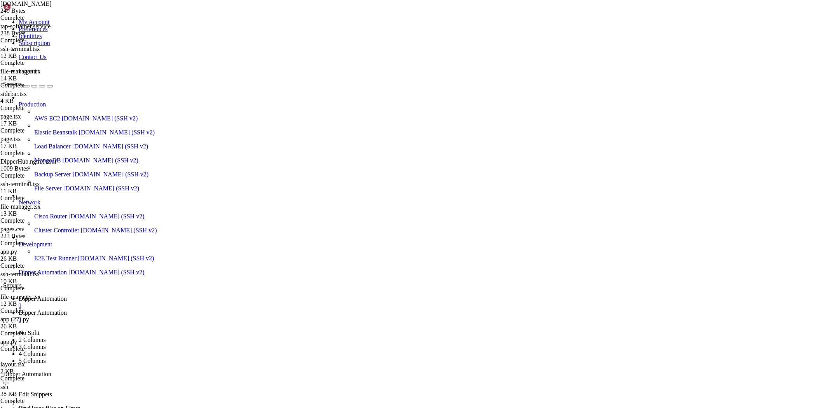
click at [181, 309] on link "Dipper Automation " at bounding box center [423, 316] width 808 height 14
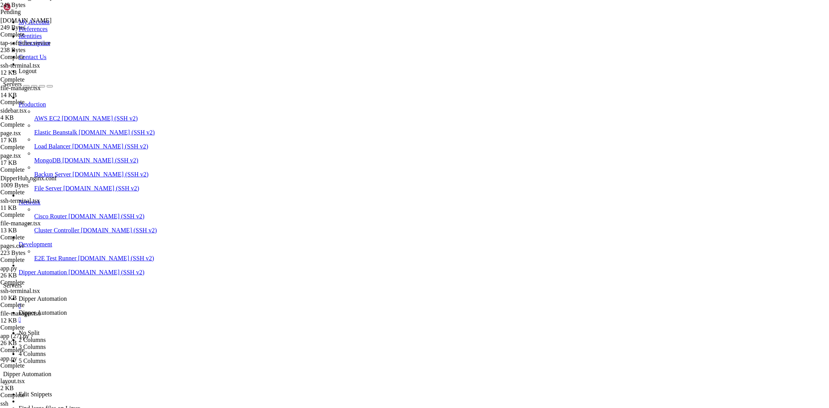
scroll to position [0, 0]
type textarea "ip link set "$DEV" up ip addr add "$IP_CIDR" dev "$DEV" 2>/dev/null || true"
drag, startPoint x: 122, startPoint y: 21, endPoint x: 124, endPoint y: 14, distance: 6.3
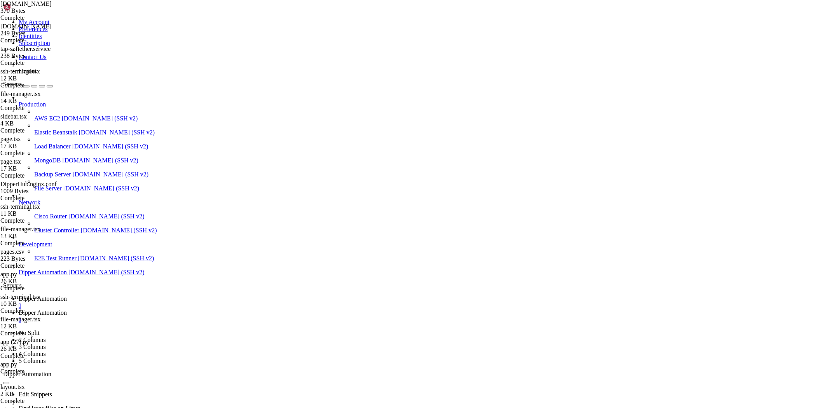
click at [124, 295] on link "Dipper Automation " at bounding box center [423, 302] width 808 height 14
drag, startPoint x: 236, startPoint y: 677, endPoint x: 149, endPoint y: 666, distance: 87.4
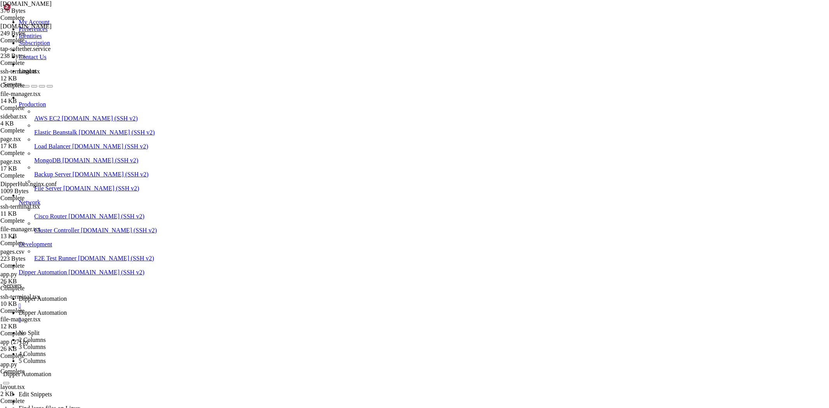
scroll to position [720, 0]
click at [67, 309] on span "Dipper Automation" at bounding box center [43, 312] width 48 height 7
drag, startPoint x: 191, startPoint y: 25, endPoint x: 0, endPoint y: 4, distance: 191.7
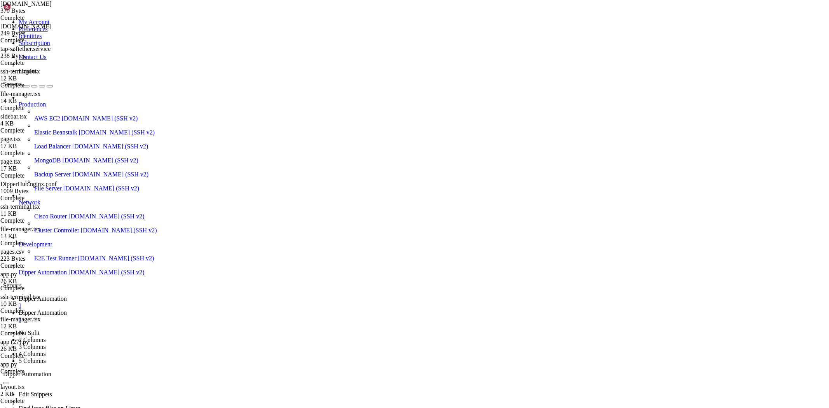
paste input "etc/systemd/system"
type input "/etc/systemd/system"
type textarea "[Unit]"
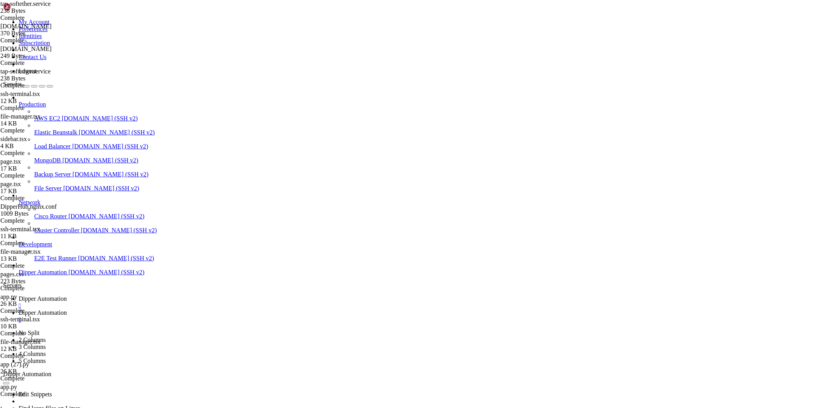
type textarea "WantedBy=[DOMAIN_NAME]"
paste textarea
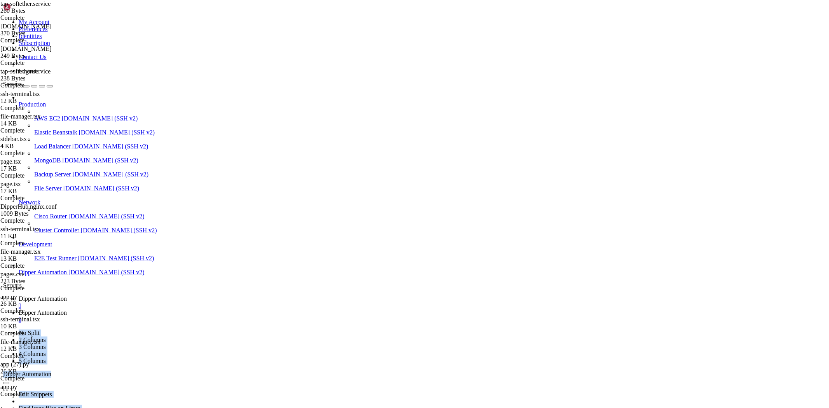
click at [141, 295] on link "Dipper Automation " at bounding box center [423, 302] width 808 height 14
drag, startPoint x: 305, startPoint y: 691, endPoint x: 205, endPoint y: 681, distance: 100.4
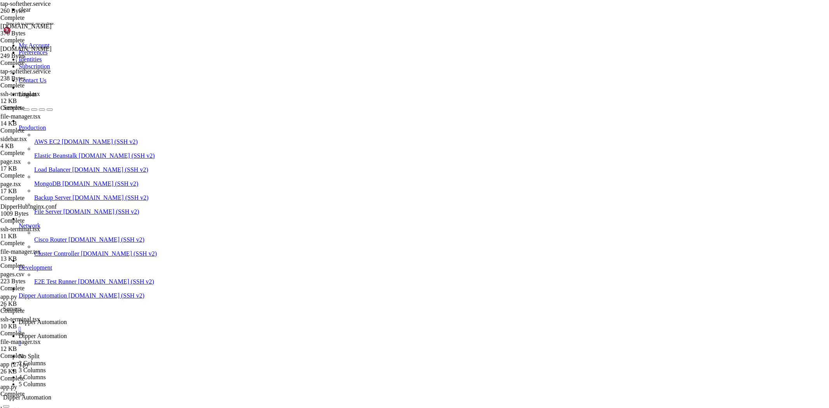
scroll to position [0, 0]
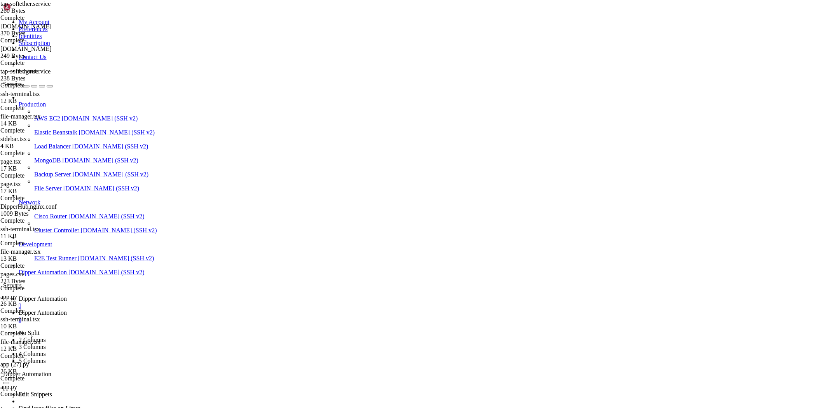
click at [67, 309] on span "Dipper Automation" at bounding box center [43, 312] width 48 height 7
drag, startPoint x: 121, startPoint y: 28, endPoint x: 554, endPoint y: 47, distance: 433.6
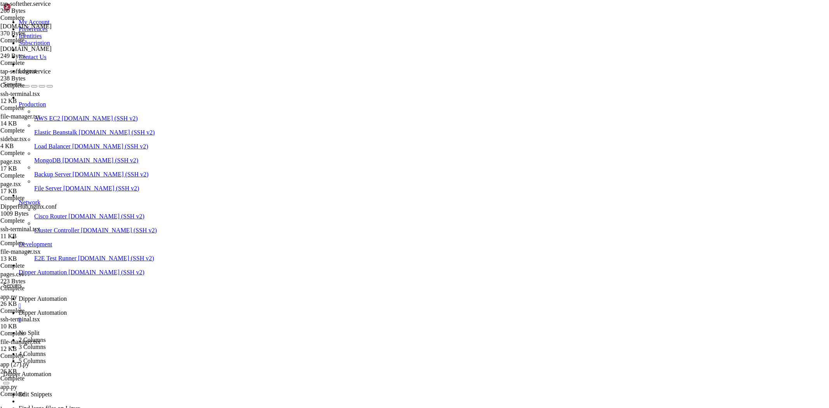
type input "/root/DipperHub/app/ssh/_components"
type textarea ""use client""
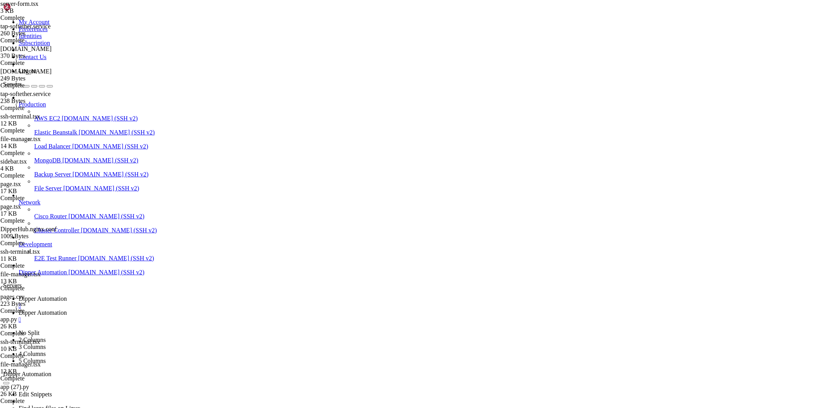
type textarea "}"
paste textarea
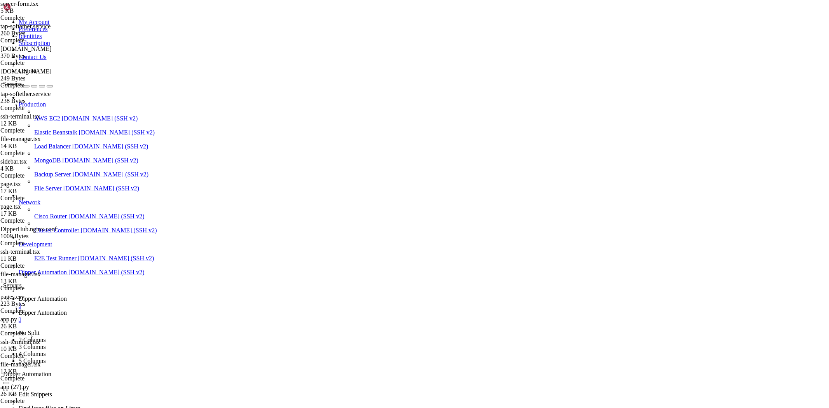
type textarea "}"
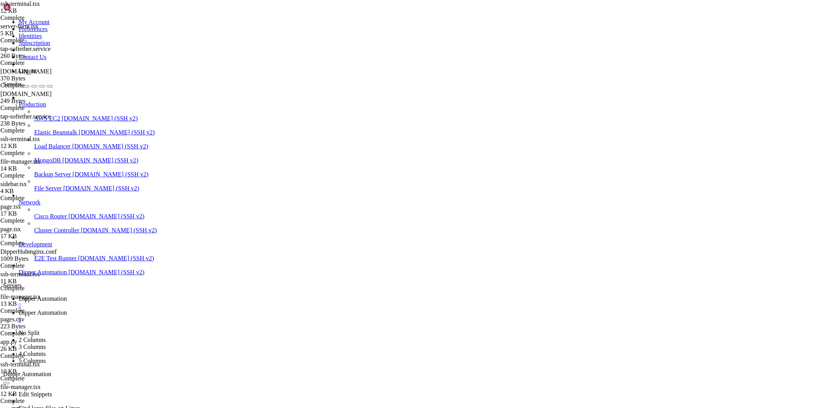
drag, startPoint x: 164, startPoint y: 26, endPoint x: 470, endPoint y: 24, distance: 305.2
drag, startPoint x: 177, startPoint y: 24, endPoint x: 590, endPoint y: 50, distance: 414.5
drag, startPoint x: 175, startPoint y: 24, endPoint x: 163, endPoint y: 25, distance: 11.7
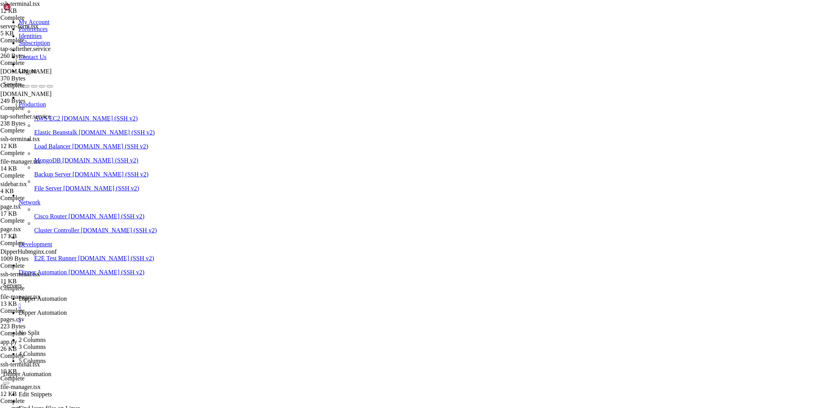
type input "/root/DipperHub/backend"
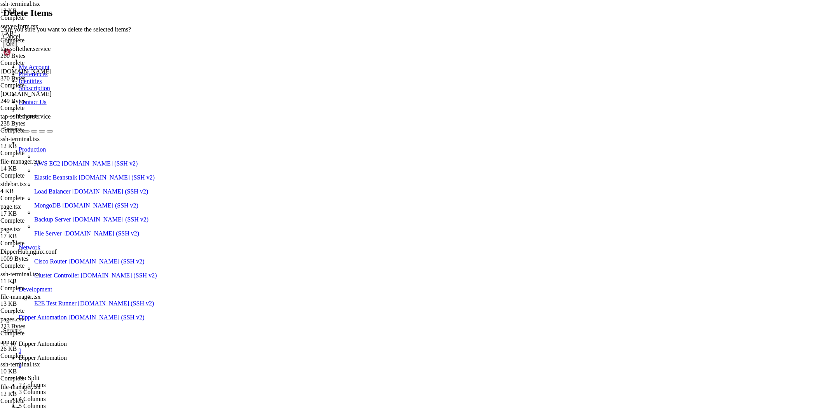
click at [17, 48] on button "OK" at bounding box center [10, 44] width 14 height 8
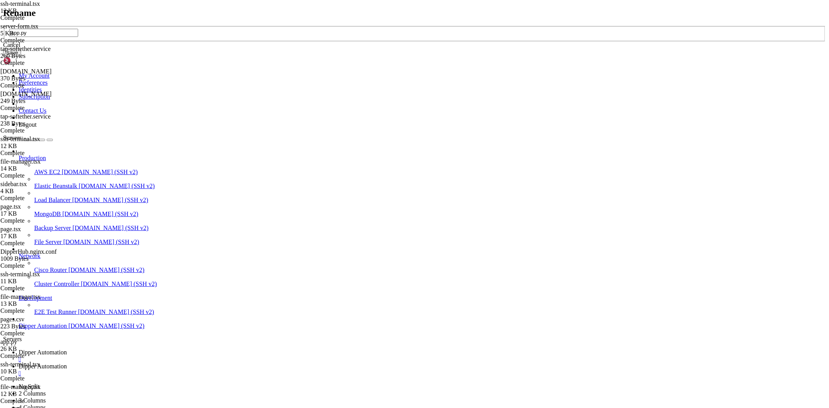
type input "app.py"
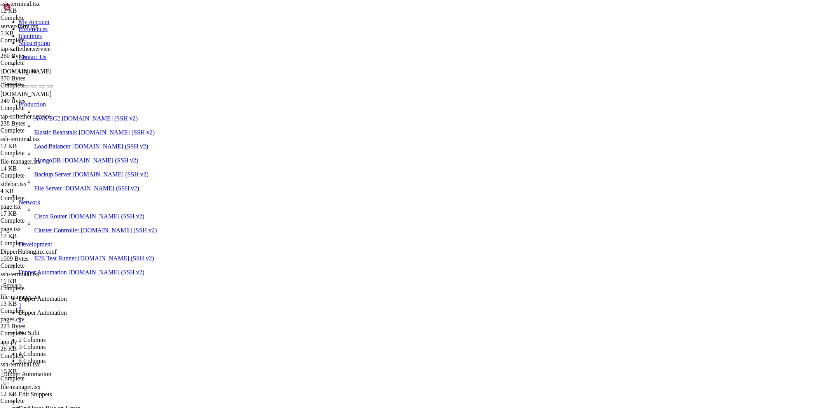
click at [67, 295] on span "Dipper Automation" at bounding box center [43, 298] width 48 height 7
click at [221, 378] on div "Edit Snippets Find large files on Linux Display disk usage Extract tar file Vie…" at bounding box center [414, 413] width 823 height 70
click at [218, 309] on link "Dipper Automation " at bounding box center [423, 316] width 808 height 14
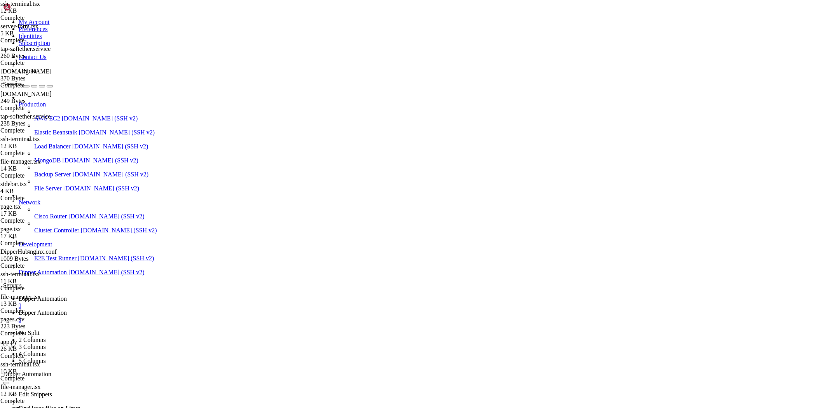
type input "/root/DipperHub/scripts"
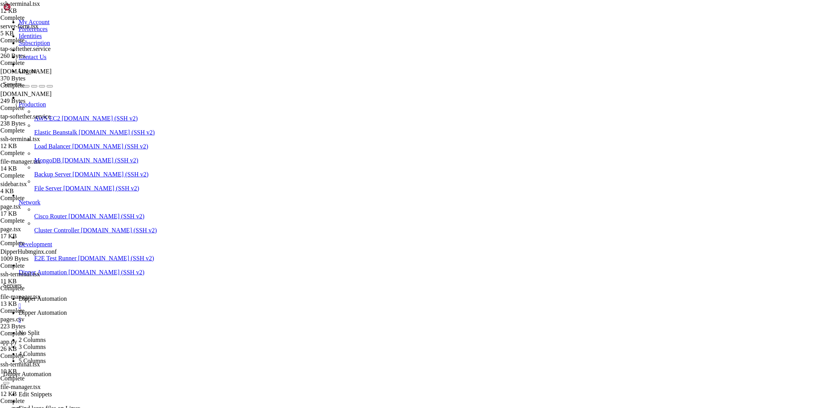
type textarea "#!/usr/bin/env node"
click at [118, 295] on link "Dipper Automation " at bounding box center [423, 302] width 808 height 14
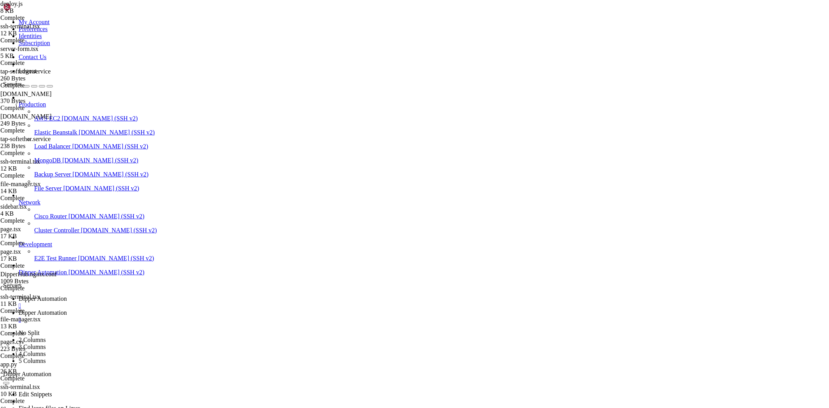
scroll to position [1394, 0]
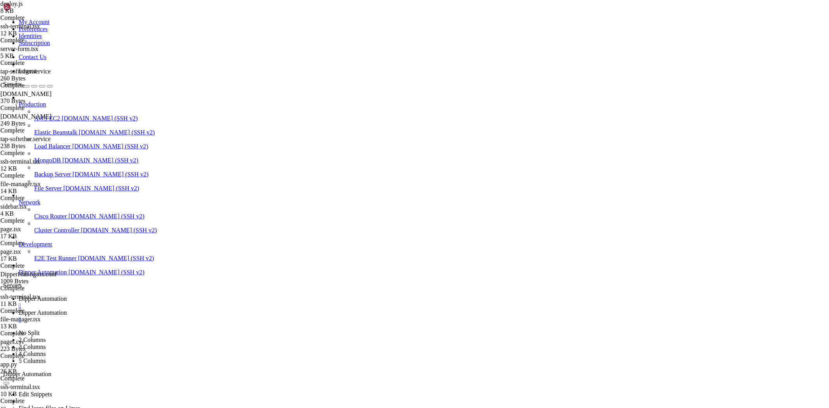
click at [200, 309] on link "Dipper Automation " at bounding box center [423, 316] width 808 height 14
click at [137, 295] on link "Dipper Automation " at bounding box center [423, 302] width 808 height 14
click at [67, 309] on span "Dipper Automation" at bounding box center [43, 312] width 48 height 7
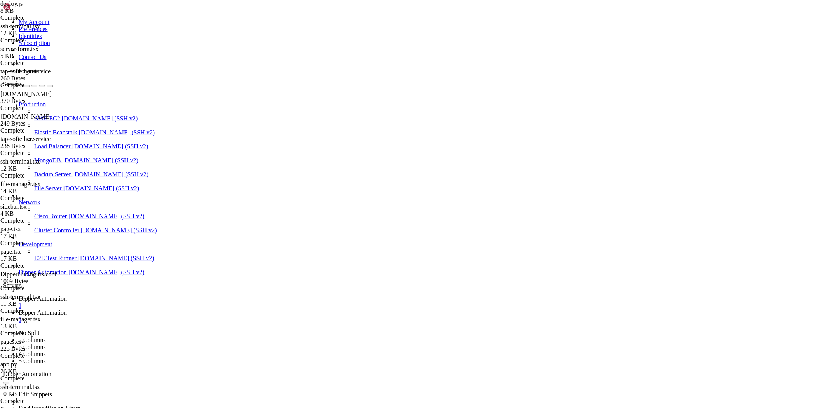
click at [67, 295] on span "Dipper Automation" at bounding box center [43, 298] width 48 height 7
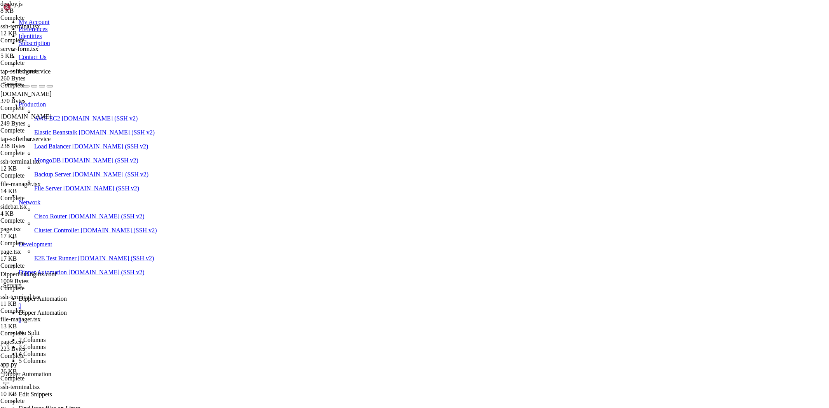
scroll to position [2954, 0]
click at [181, 309] on link "Dipper Automation " at bounding box center [423, 316] width 808 height 14
drag, startPoint x: 164, startPoint y: 23, endPoint x: 397, endPoint y: 36, distance: 233.2
type input "/root/DipperHub/backend"
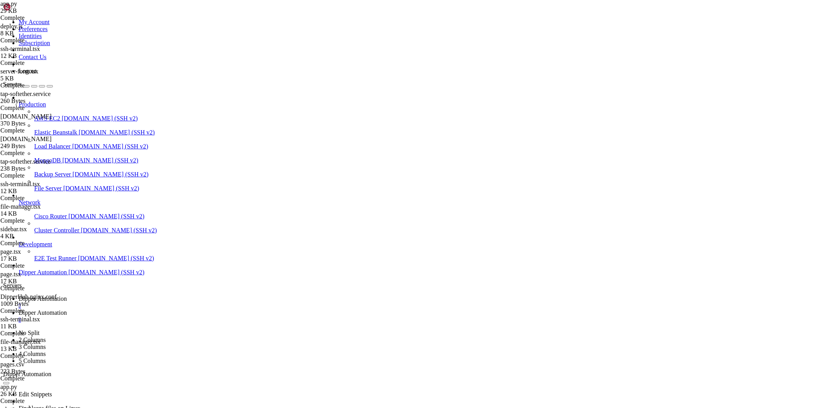
type textarea "port = int(os.environ.get('BACKEND_PORT', 9331))"
click at [67, 295] on span "Dipper Automation" at bounding box center [43, 298] width 48 height 7
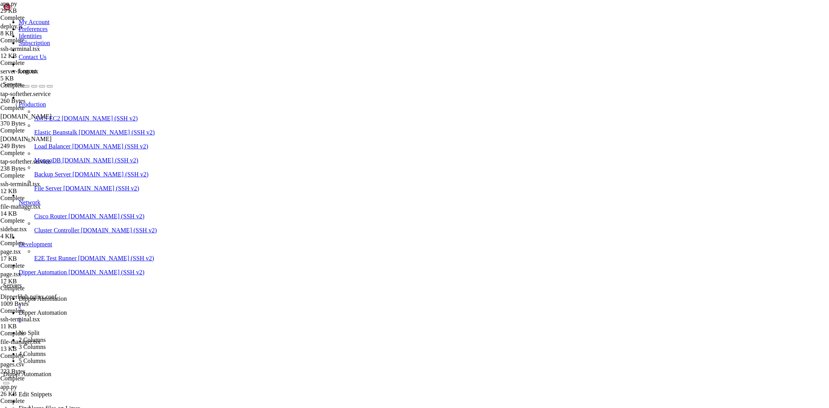
drag, startPoint x: 115, startPoint y: 491, endPoint x: 7, endPoint y: 481, distance: 109.4
click at [202, 309] on link "Dipper Automation " at bounding box center [423, 316] width 808 height 14
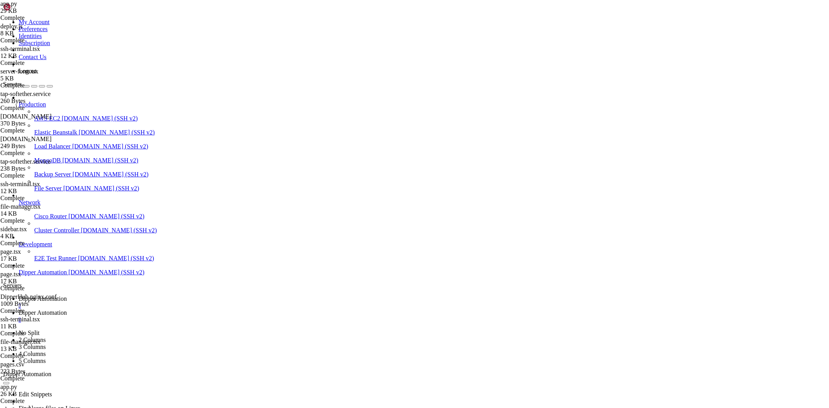
drag, startPoint x: 198, startPoint y: 19, endPoint x: 130, endPoint y: 189, distance: 183.4
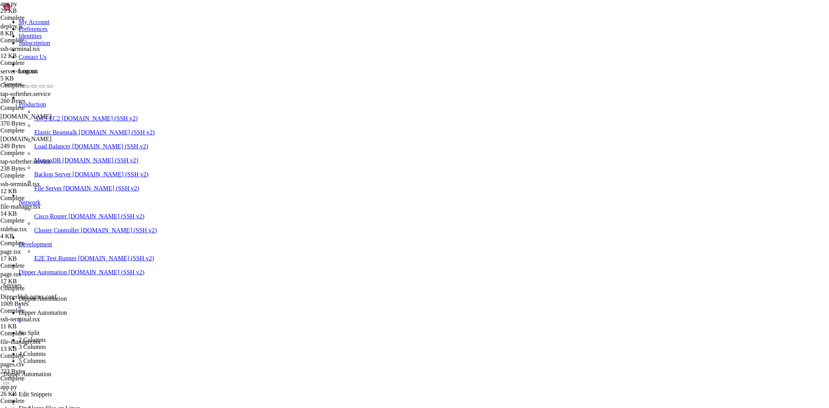
type input "/root/DipperHub/app/ssh/_components"
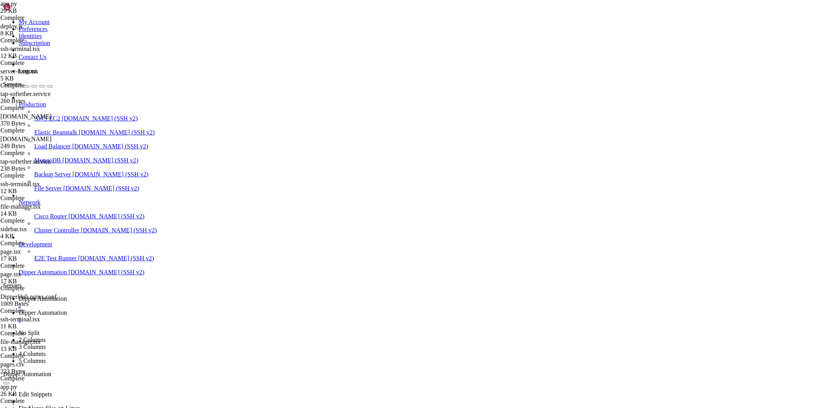
type textarea "}"
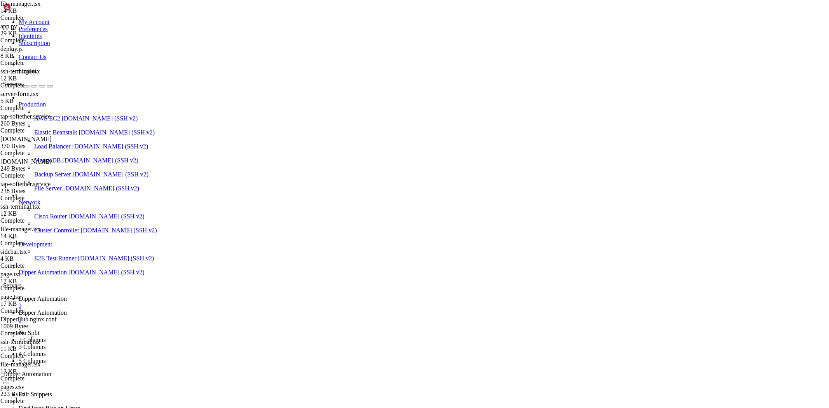
type textarea "}"
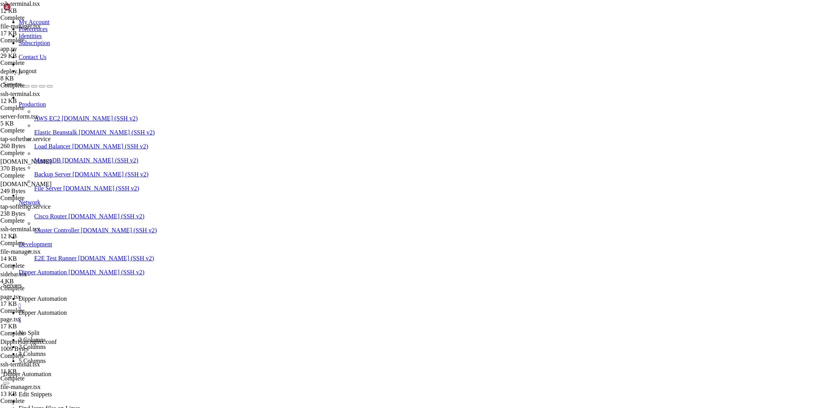
click at [67, 295] on span "Dipper Automation" at bounding box center [43, 298] width 48 height 7
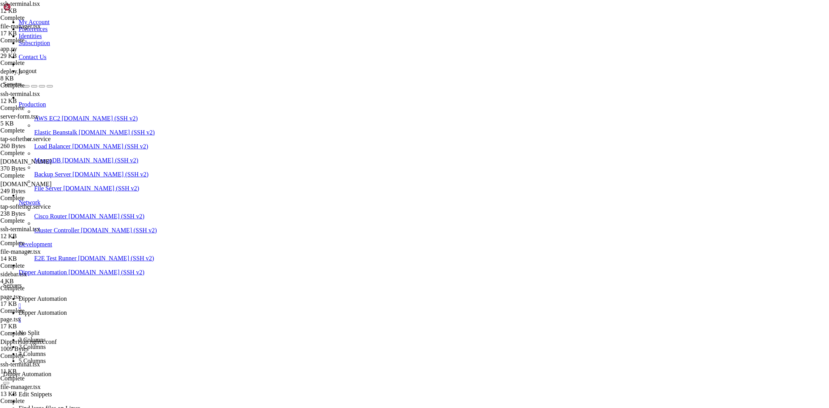
scroll to position [1005, 0]
click at [199, 378] on div "Edit Snippets Find large files on Linux Display disk usage Extract tar file Vie…" at bounding box center [414, 413] width 823 height 70
click at [67, 309] on span "Dipper Automation" at bounding box center [43, 312] width 48 height 7
